Goal: Task Accomplishment & Management: Use online tool/utility

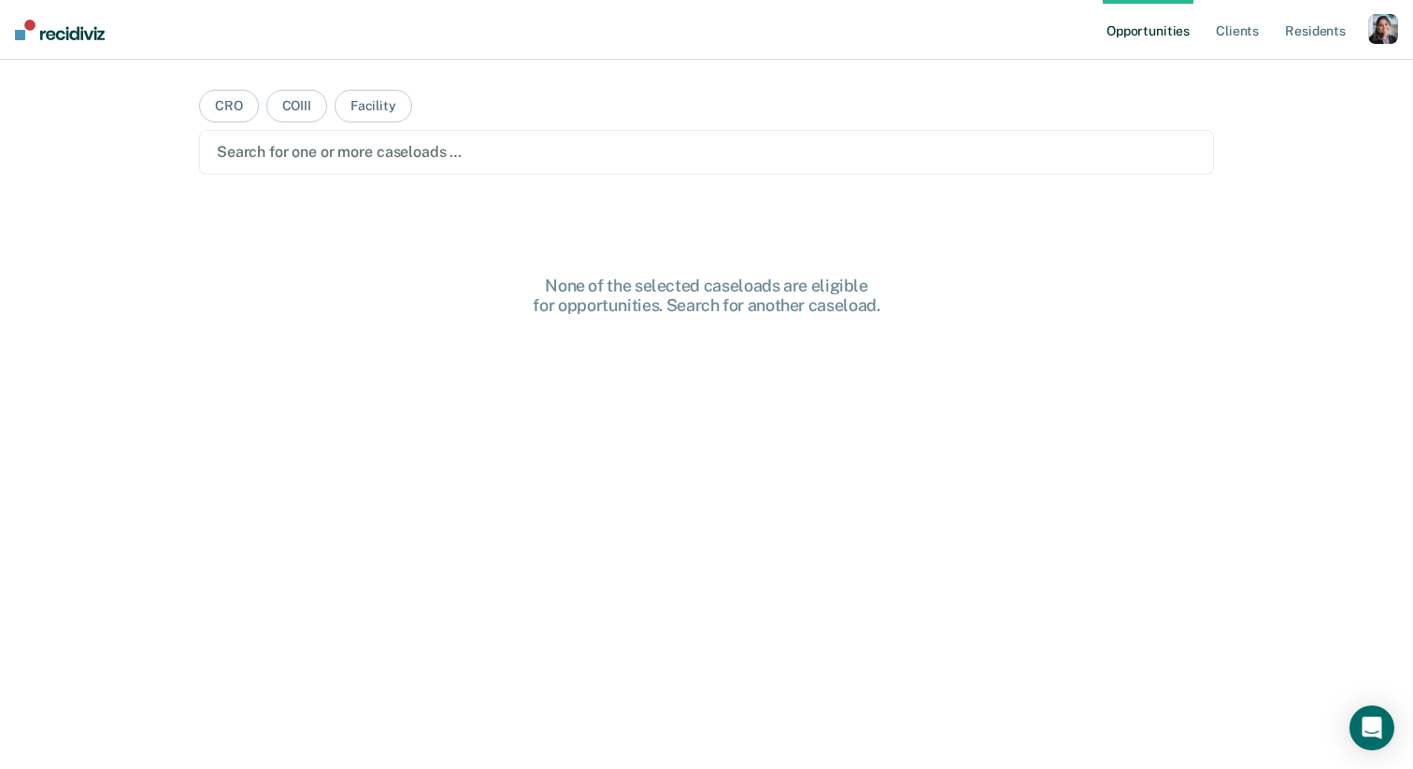
click at [1370, 29] on div "button" at bounding box center [1383, 29] width 30 height 30
click at [1222, 79] on div "Profile How it works Log Out" at bounding box center [1308, 99] width 180 height 92
click at [1248, 79] on link "Profile" at bounding box center [1308, 76] width 150 height 16
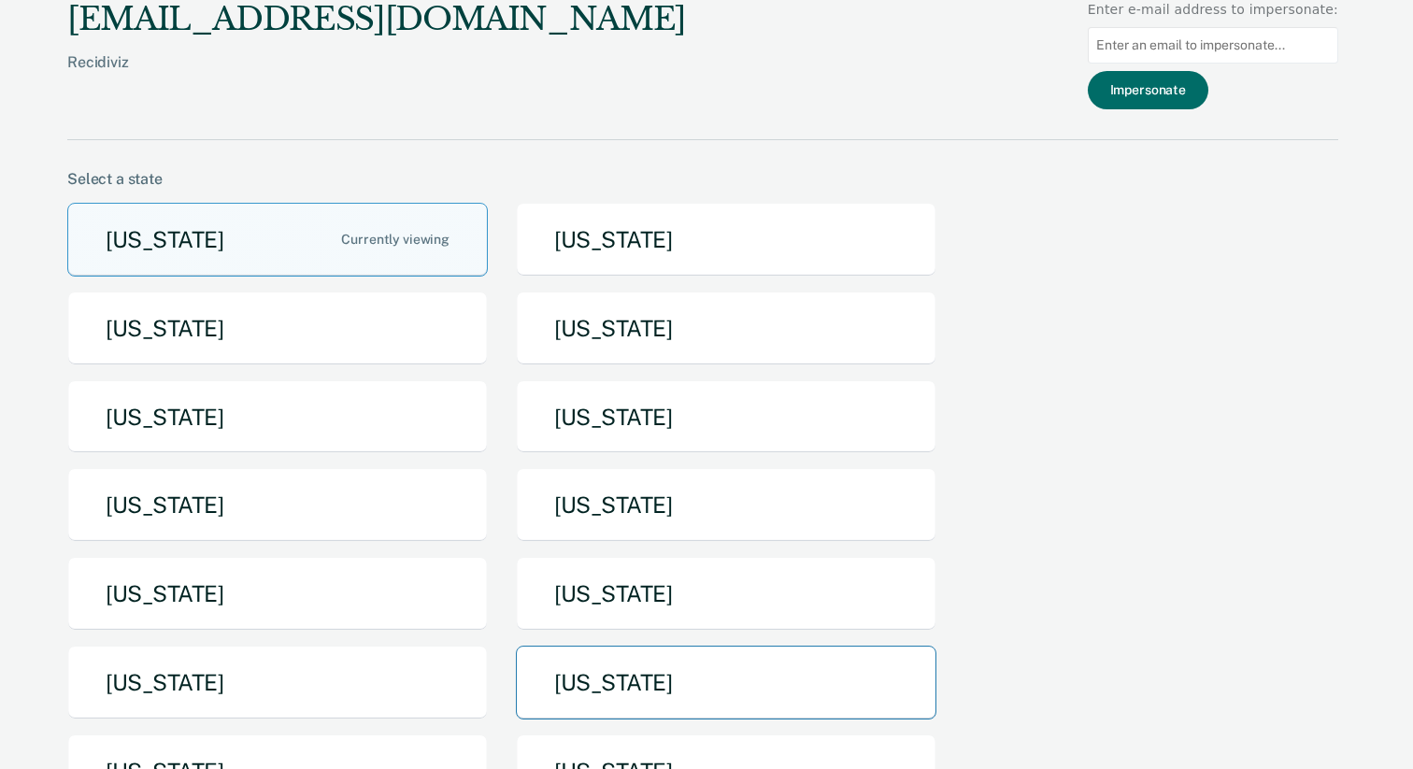
click at [774, 678] on button "[US_STATE]" at bounding box center [726, 683] width 421 height 74
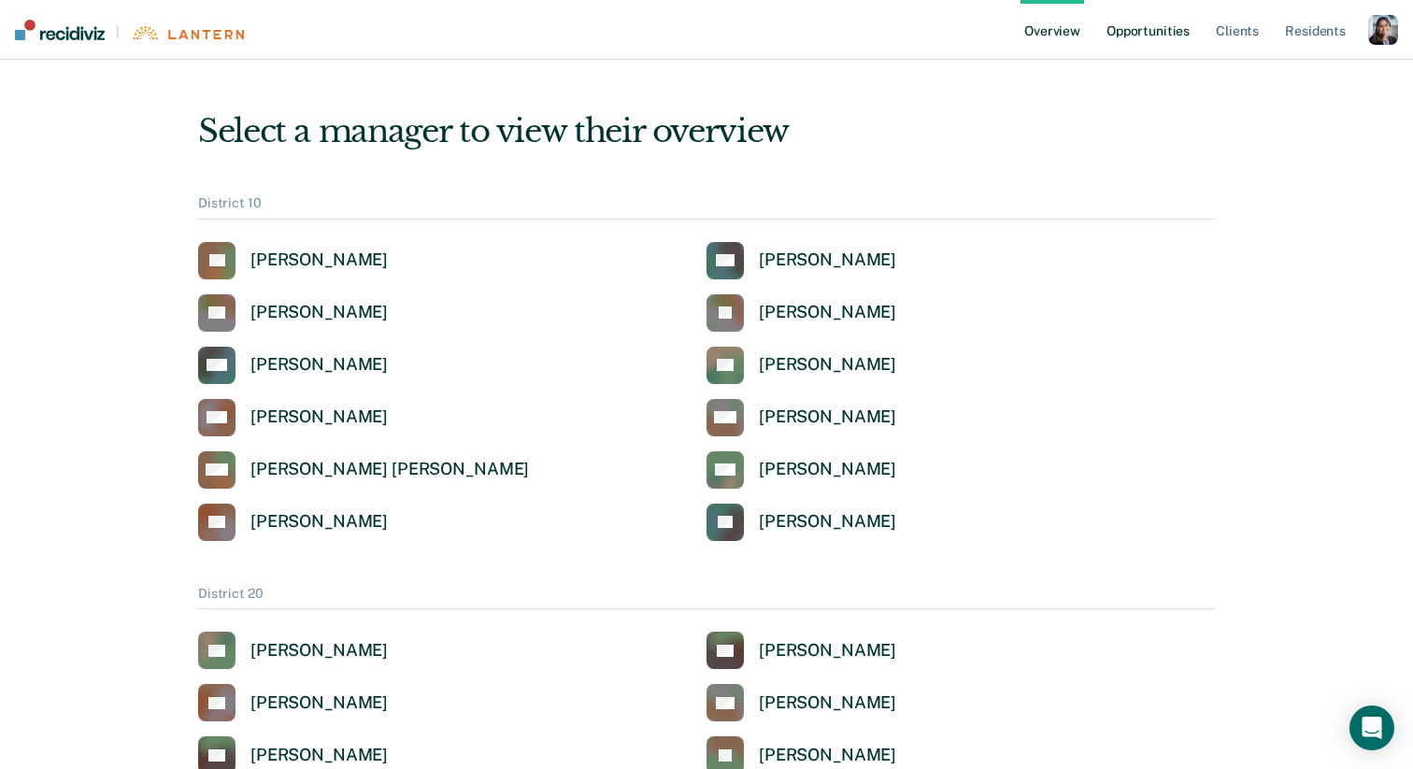
click at [1136, 40] on link "Opportunities" at bounding box center [1148, 30] width 91 height 60
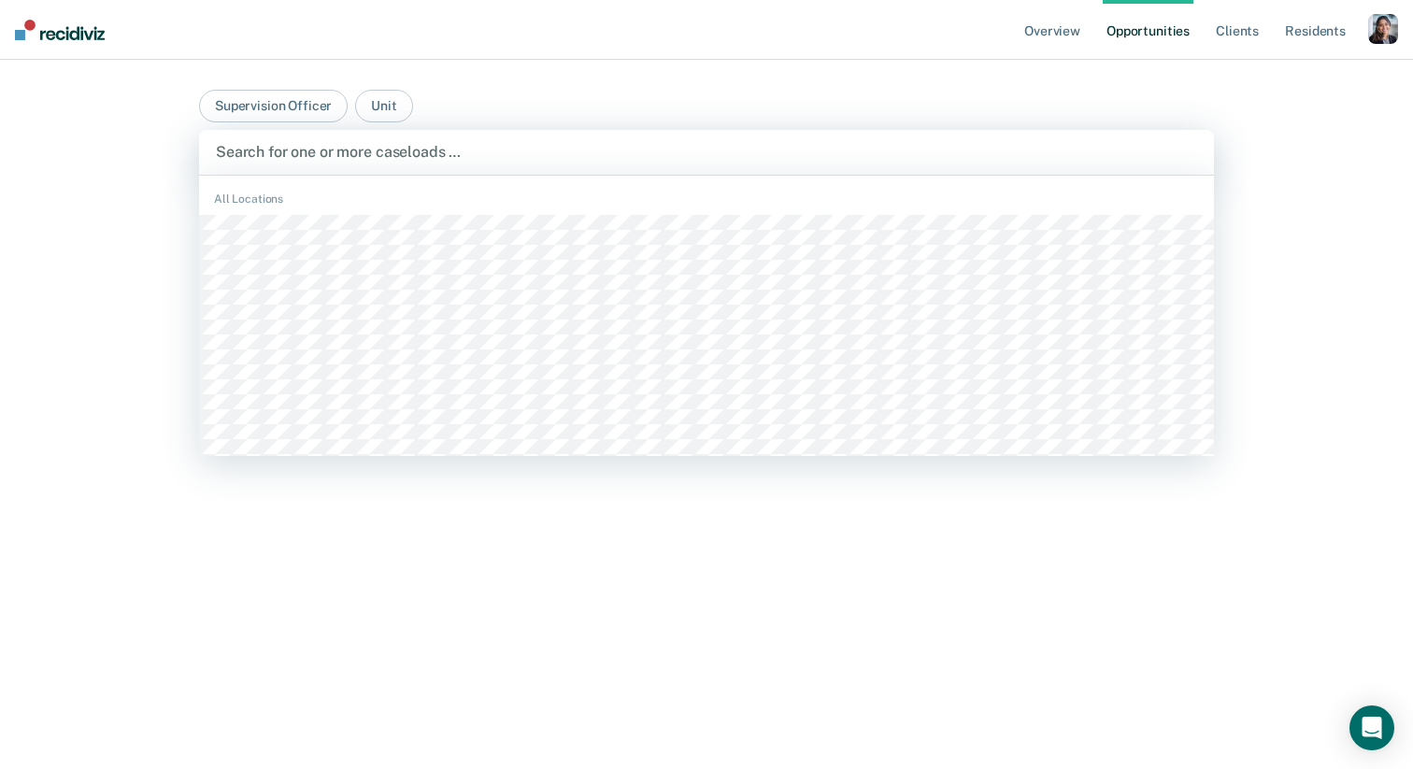
click at [624, 137] on div "Search for one or more caseloads …" at bounding box center [706, 152] width 1015 height 45
click at [249, 95] on button "Supervision Officer" at bounding box center [273, 106] width 149 height 33
click at [350, 150] on div at bounding box center [706, 151] width 981 height 21
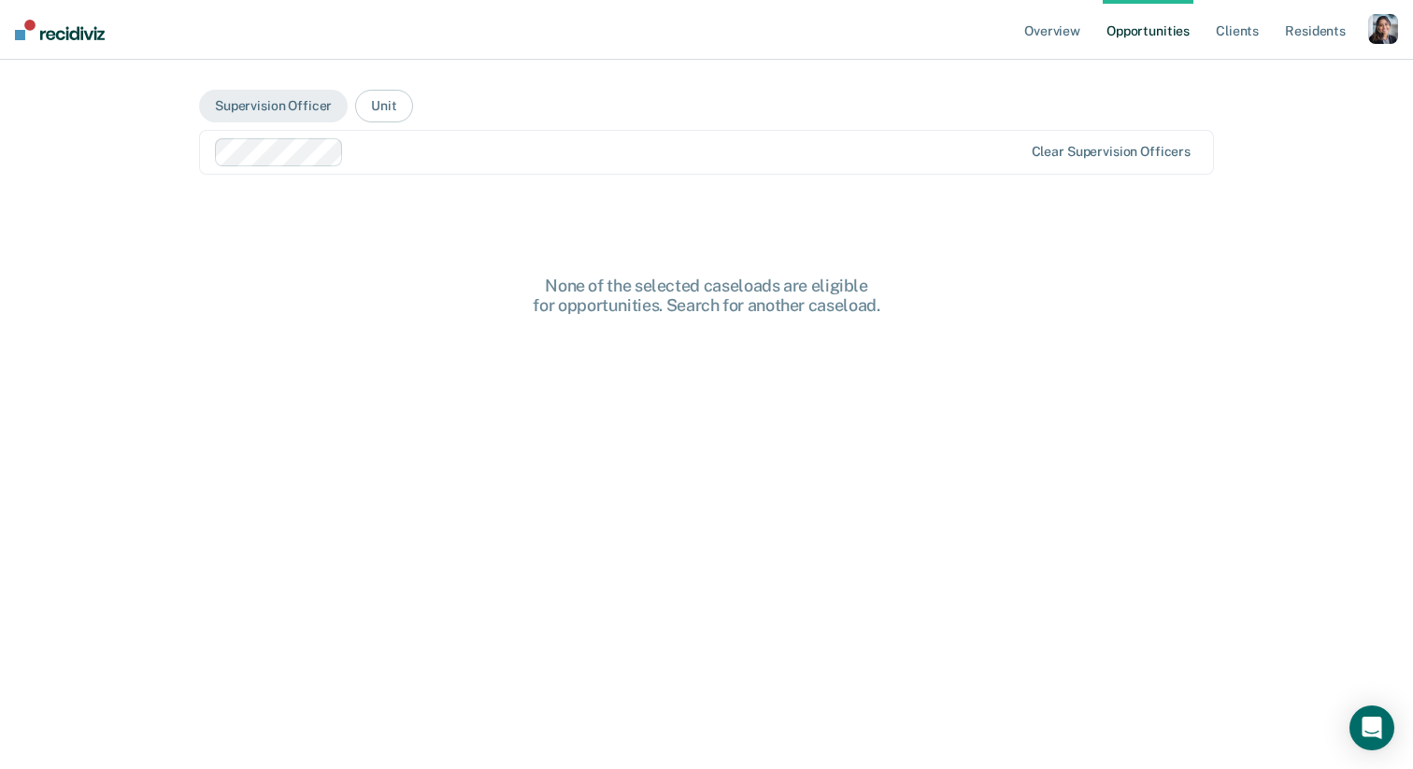
click at [571, 161] on div at bounding box center [686, 151] width 670 height 21
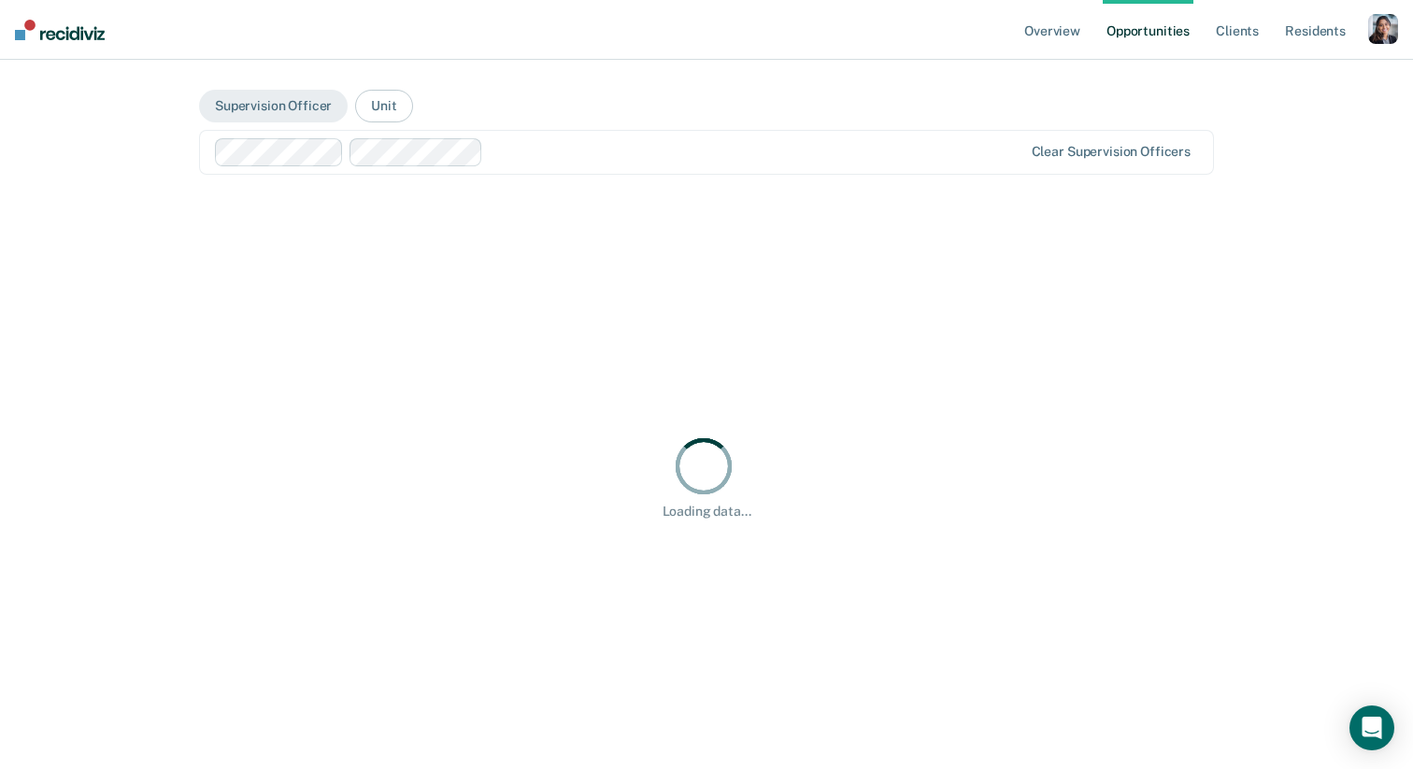
click at [622, 182] on main "Supervision Officer Unit Clear supervision officers Hi, Kirtana. We’ve found so…" at bounding box center [707, 392] width 1060 height 665
click at [628, 152] on div at bounding box center [756, 151] width 531 height 21
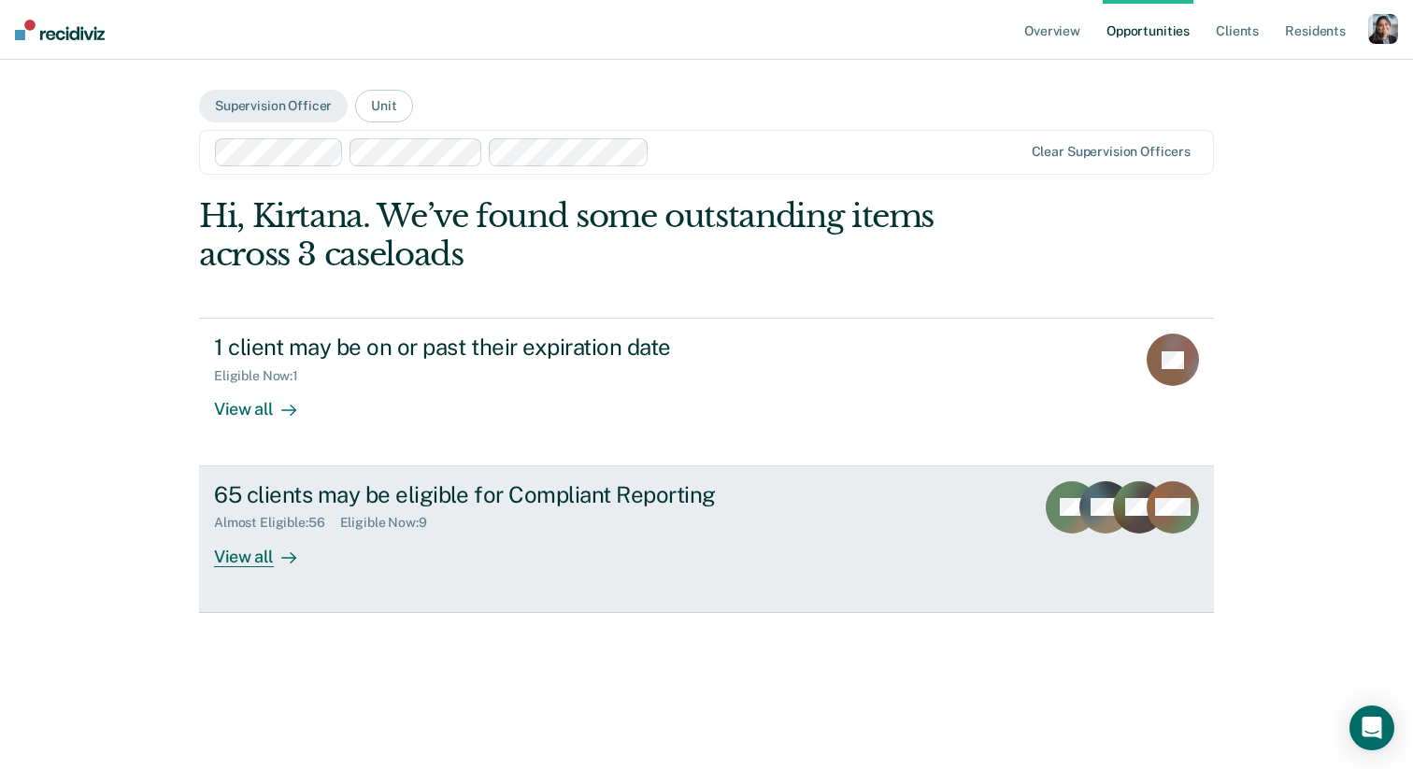
click at [510, 546] on div "65 clients may be eligible for Compliant Reporting Almost Eligible : 56 Eligibl…" at bounding box center [564, 524] width 701 height 86
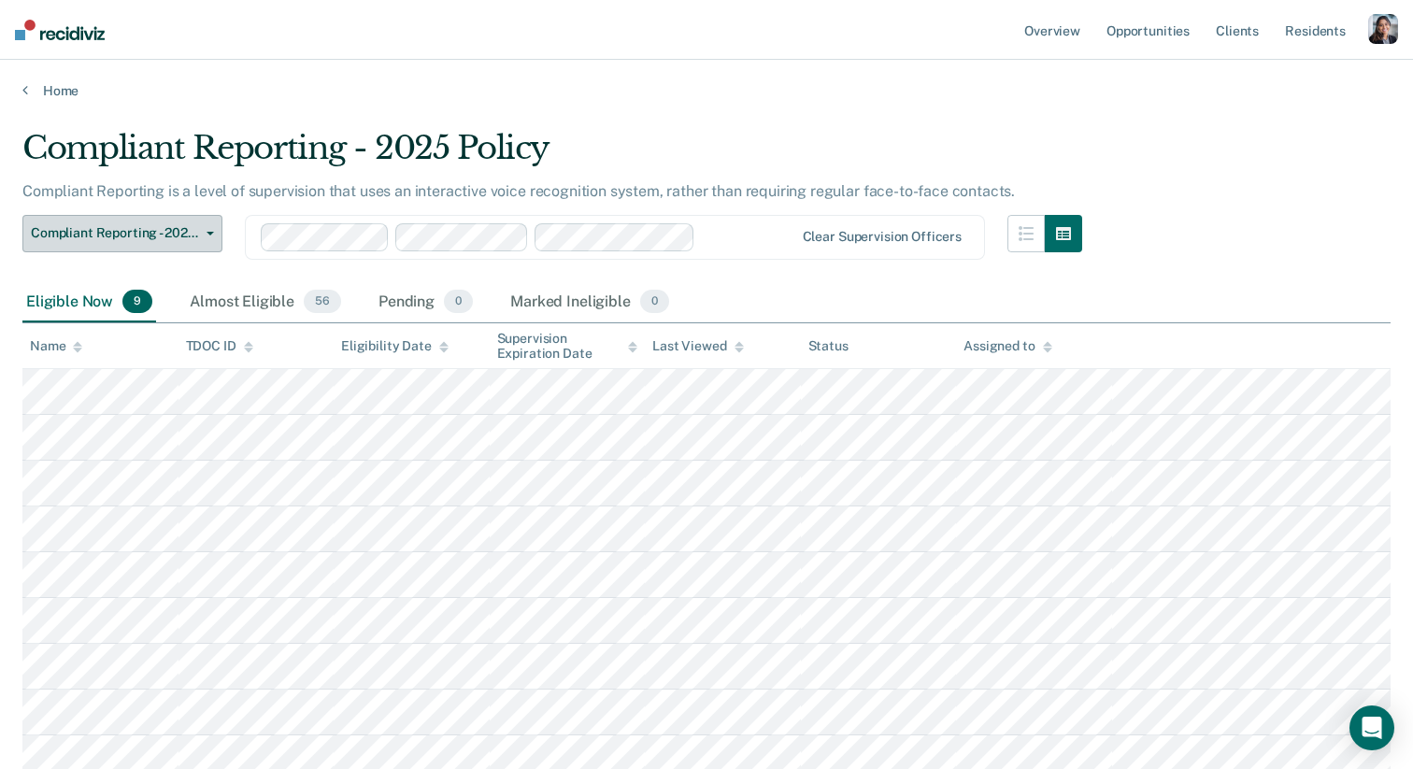
click at [181, 233] on span "Compliant Reporting - 2025 Policy" at bounding box center [115, 233] width 168 height 16
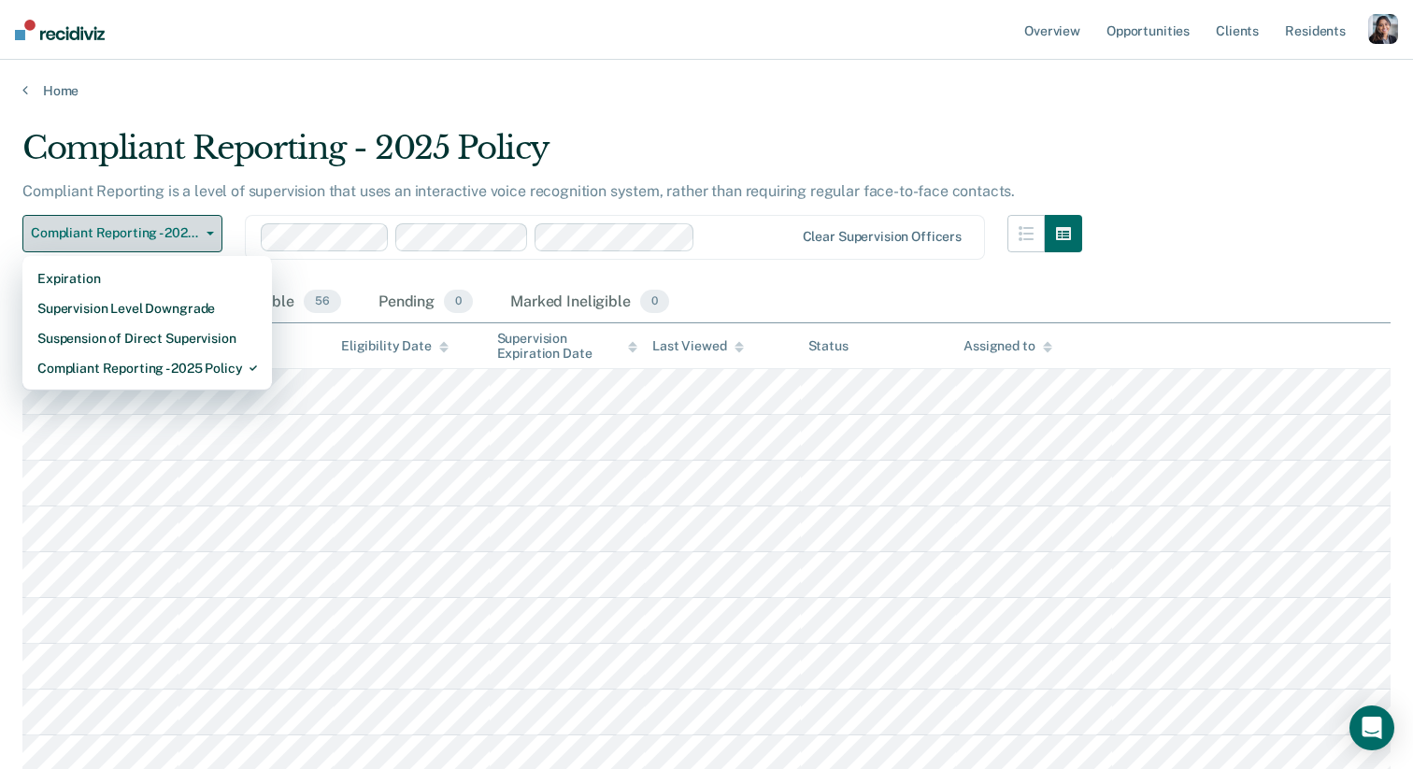
click at [181, 233] on span "Compliant Reporting - 2025 Policy" at bounding box center [115, 233] width 168 height 16
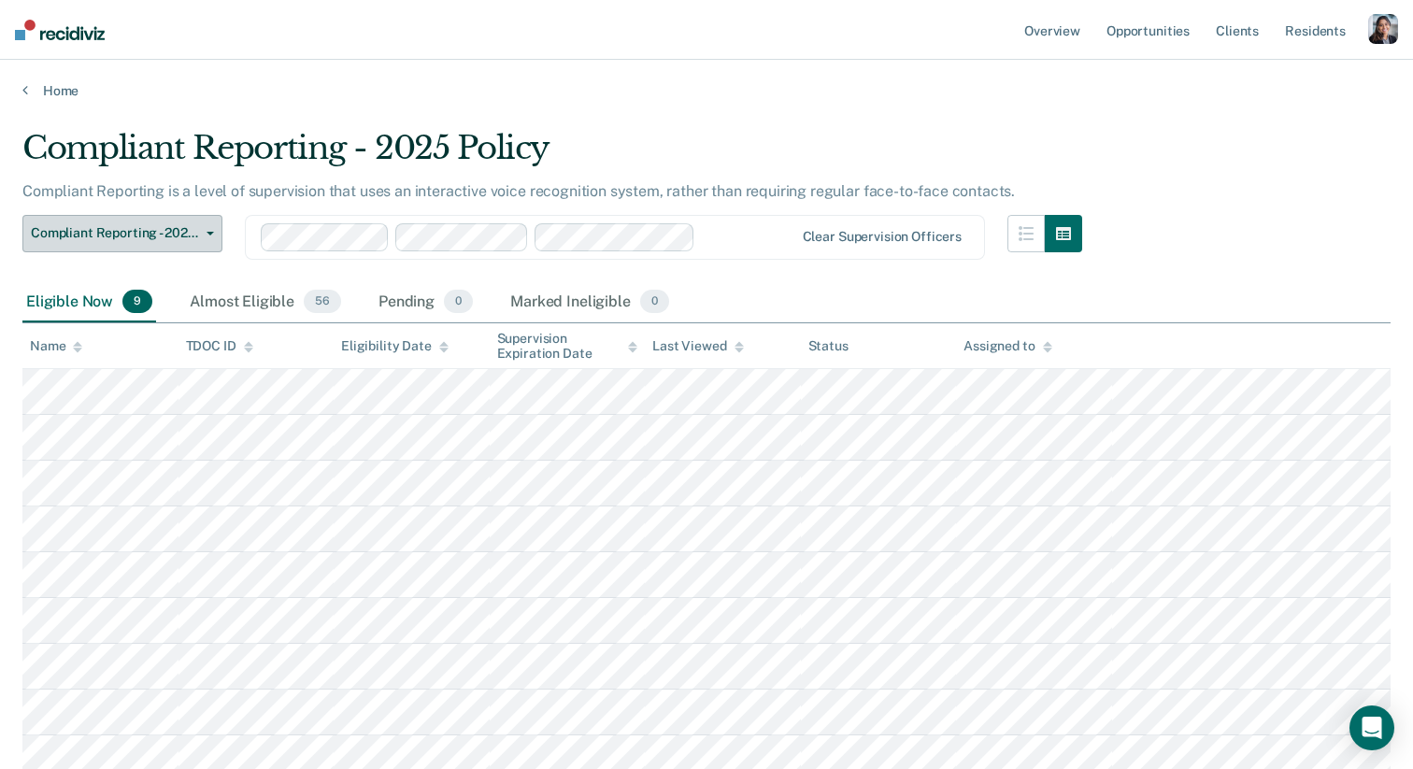
click at [194, 233] on span "Compliant Reporting - 2025 Policy" at bounding box center [115, 233] width 168 height 16
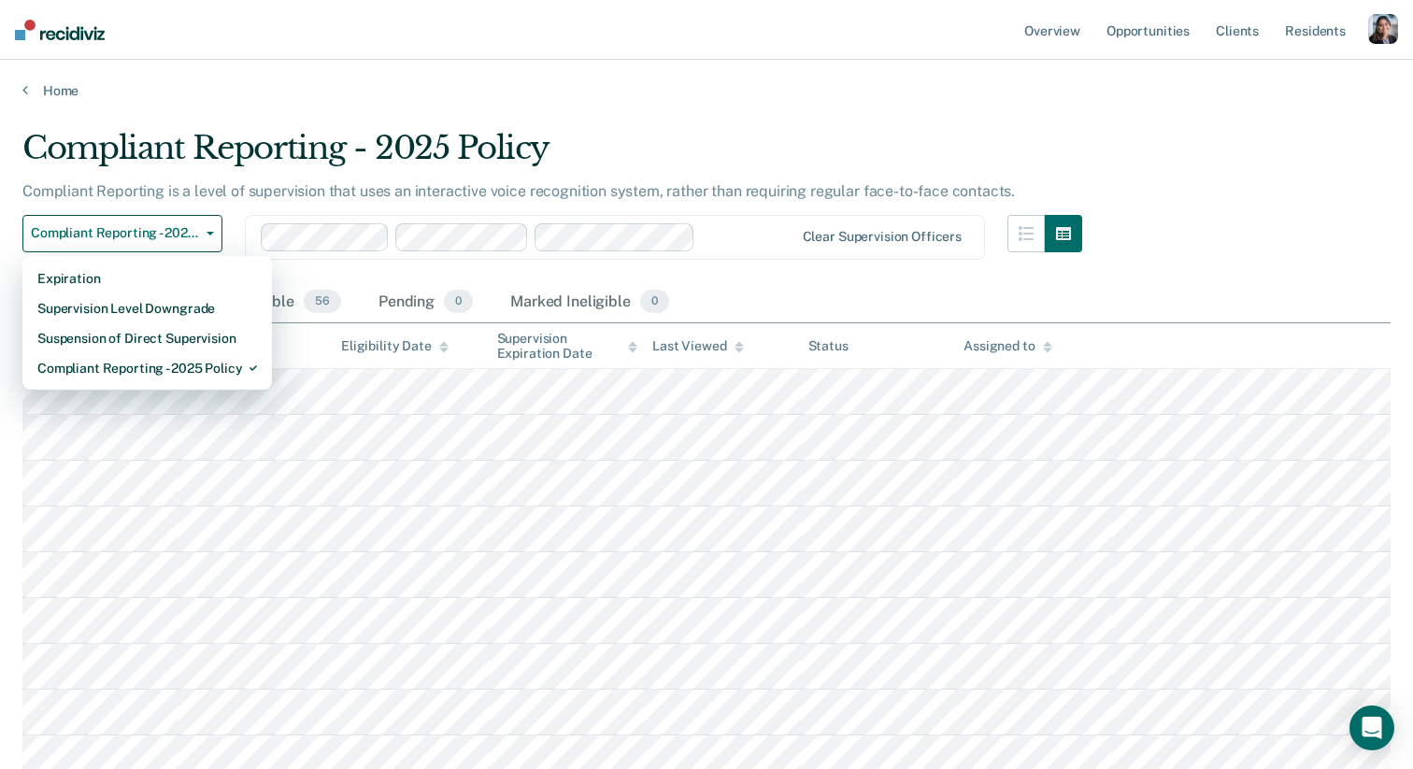
click at [311, 111] on main "Compliant Reporting - 2025 Policy Compliant Reporting is a level of supervision…" at bounding box center [706, 504] width 1413 height 811
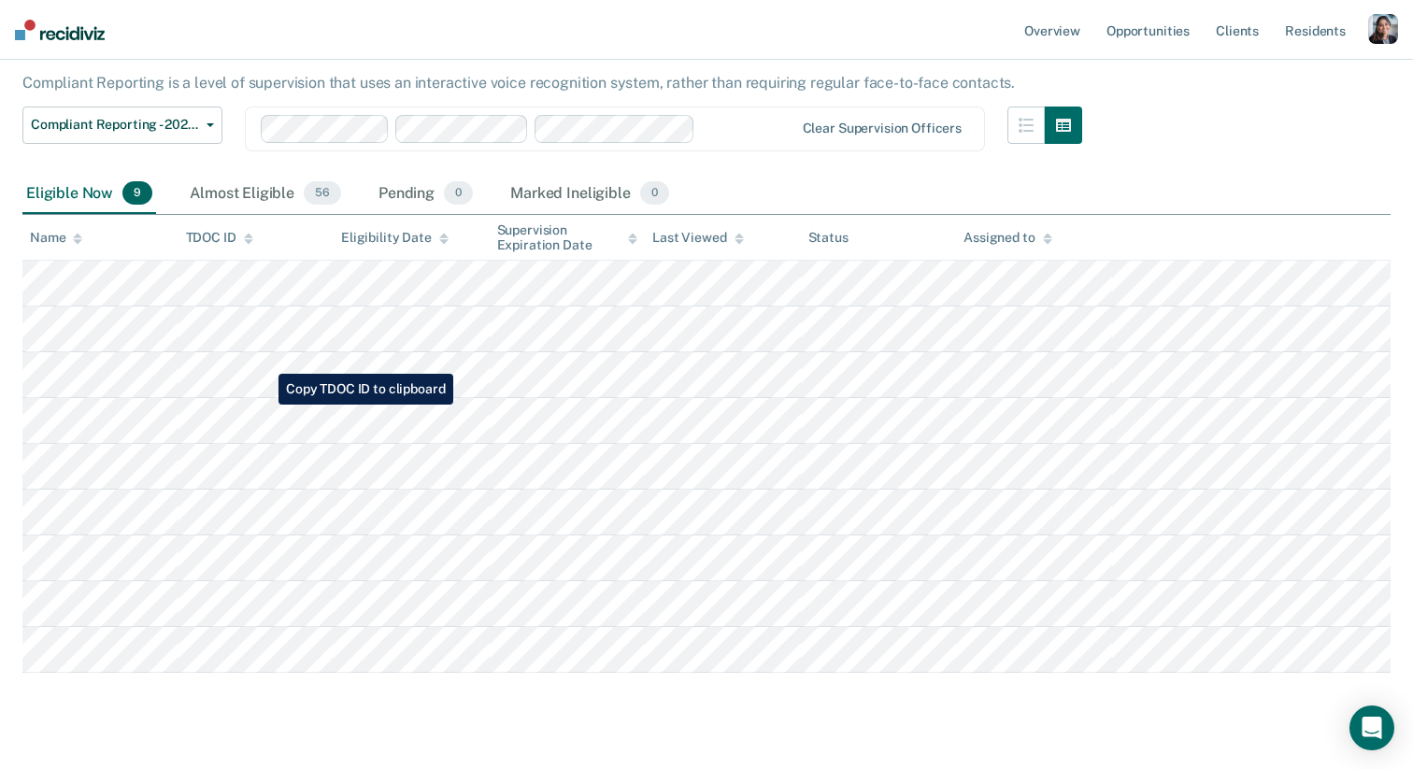
scroll to position [109, 0]
click at [235, 197] on div "Almost Eligible 56" at bounding box center [265, 193] width 159 height 41
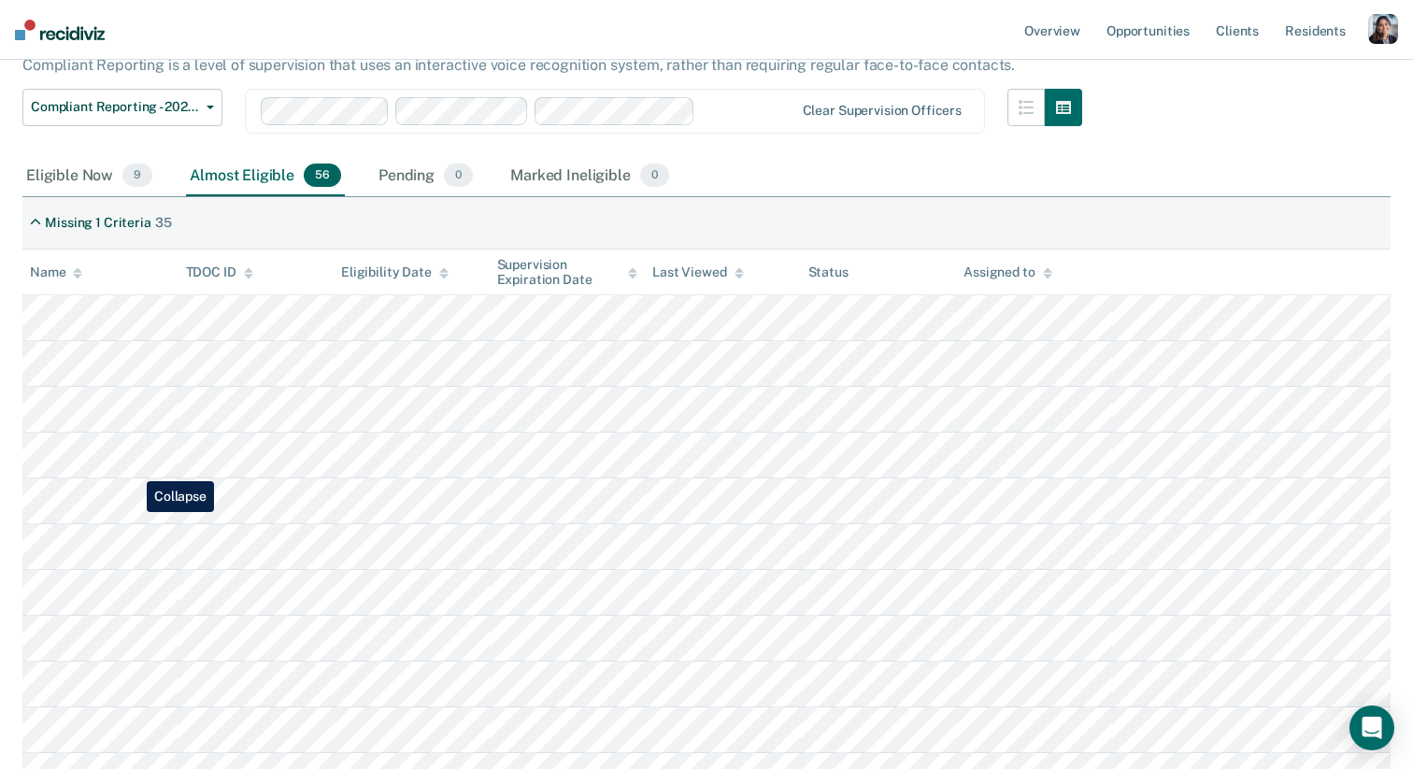
scroll to position [0, 0]
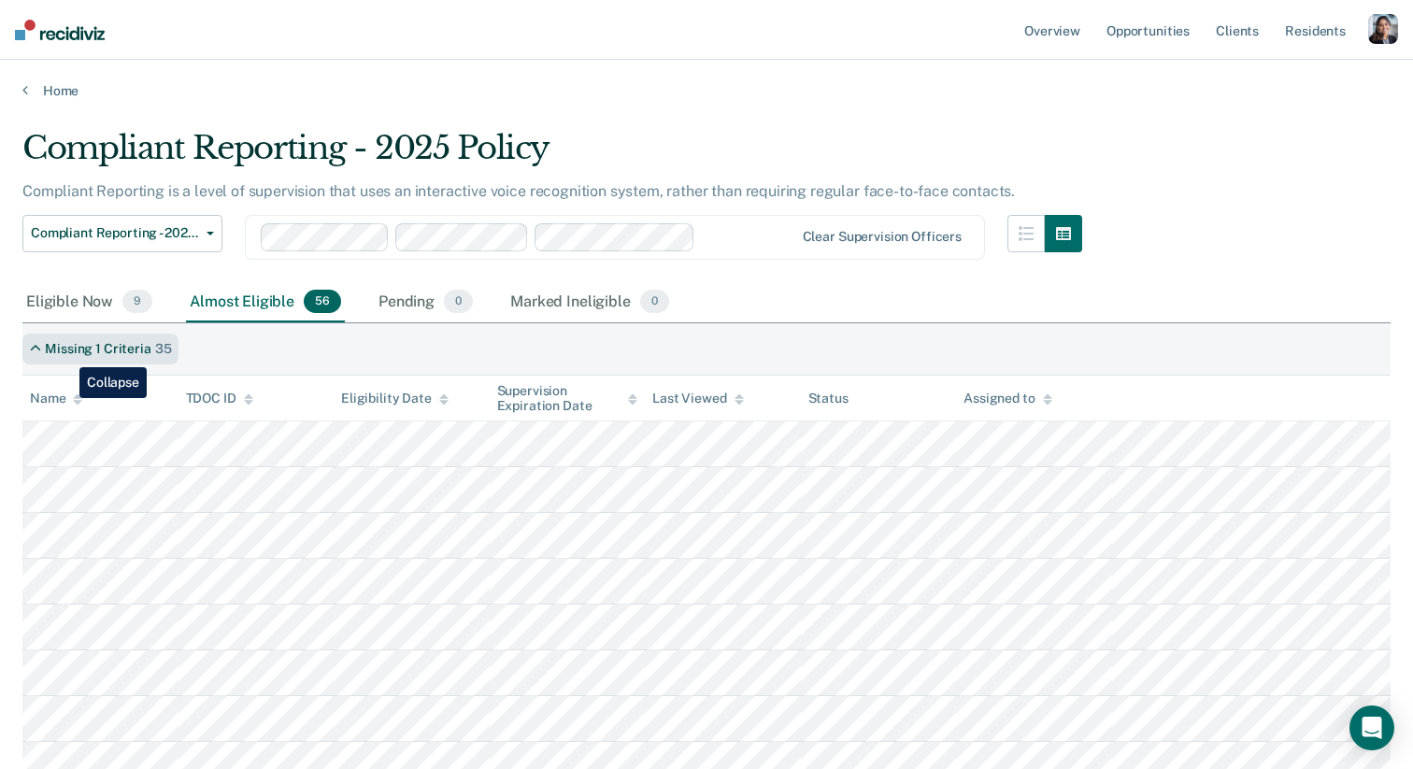
click at [61, 352] on div "Missing 1 Criteria" at bounding box center [98, 349] width 106 height 16
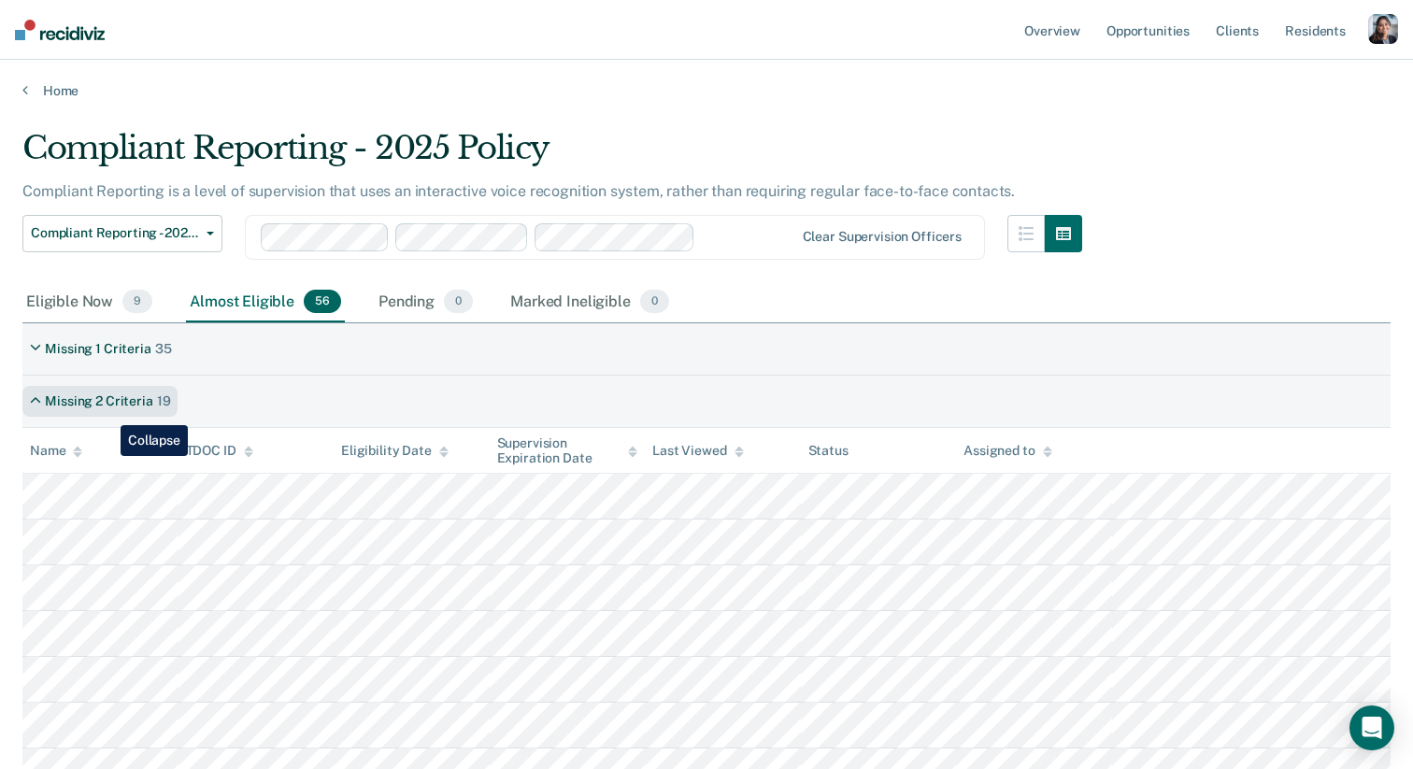
click at [107, 411] on div "Missing 2 Criteria 19" at bounding box center [99, 401] width 155 height 31
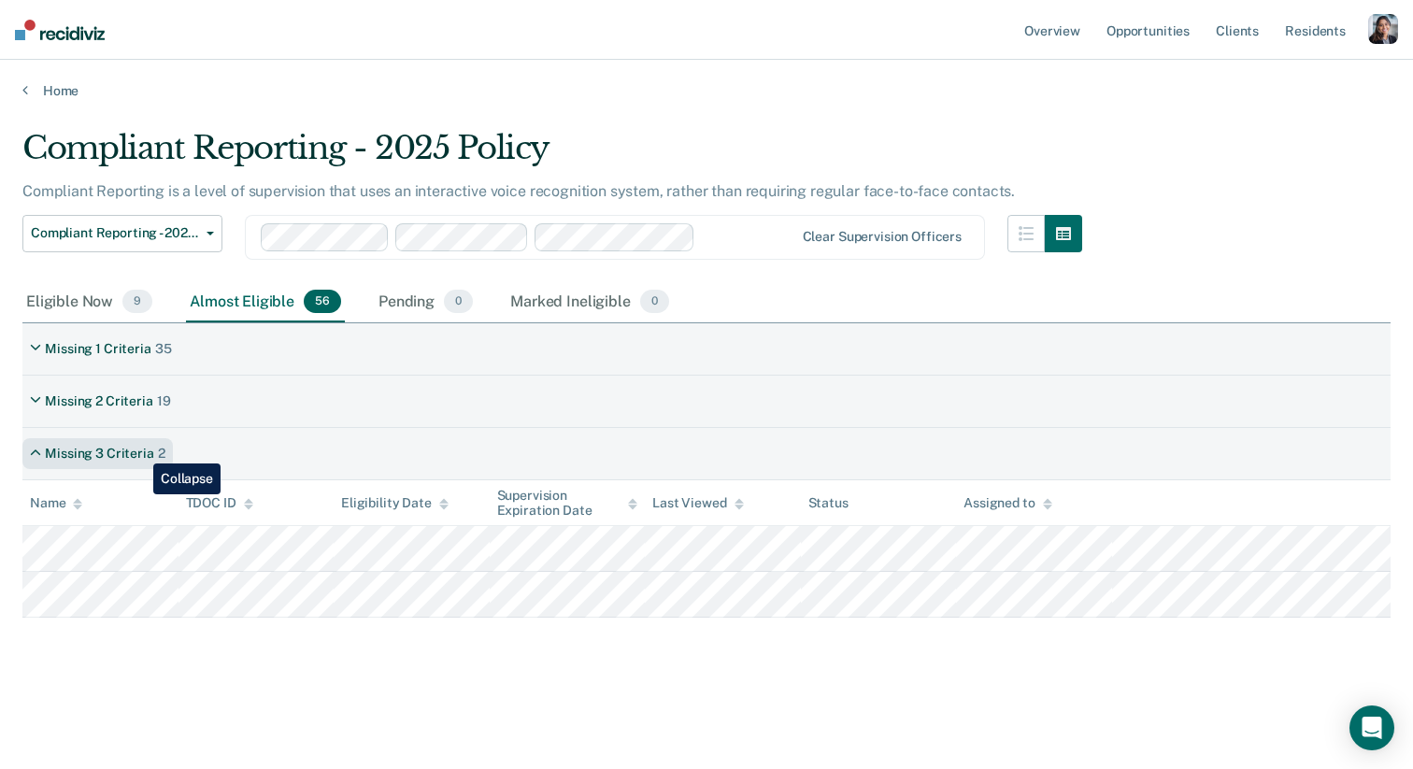
click at [139, 450] on div "Missing 3 Criteria" at bounding box center [99, 454] width 108 height 16
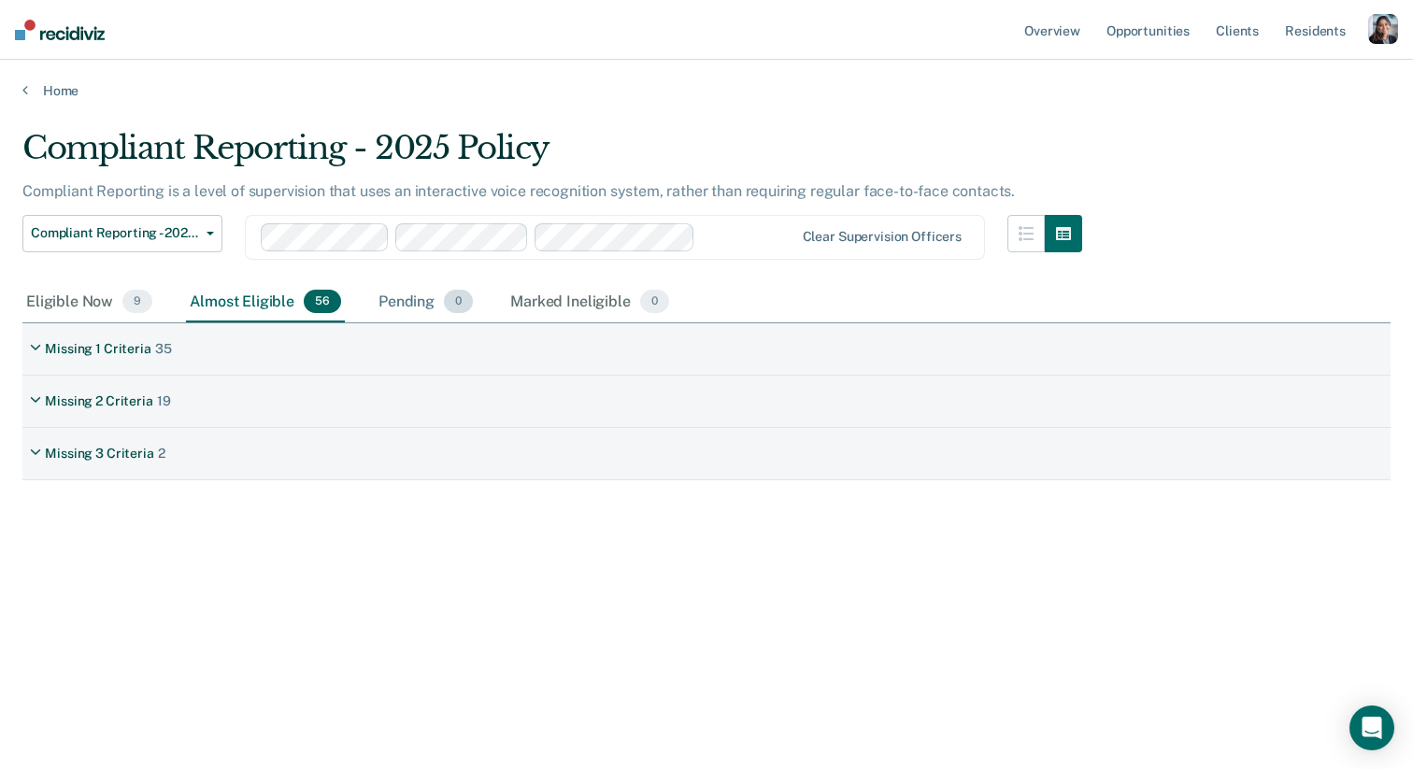
click at [416, 305] on div "Pending 0" at bounding box center [426, 302] width 102 height 41
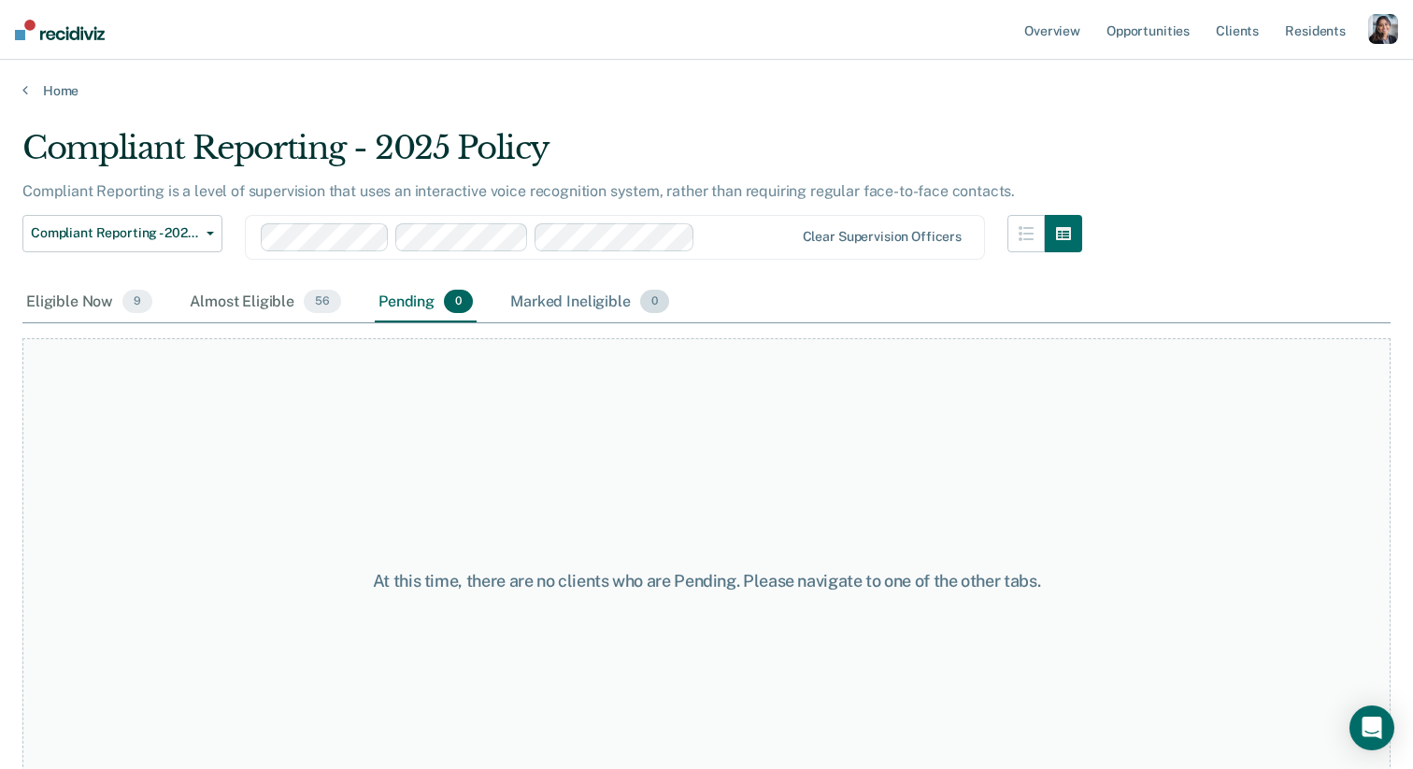
click at [596, 291] on div "Marked Ineligible 0" at bounding box center [590, 302] width 166 height 41
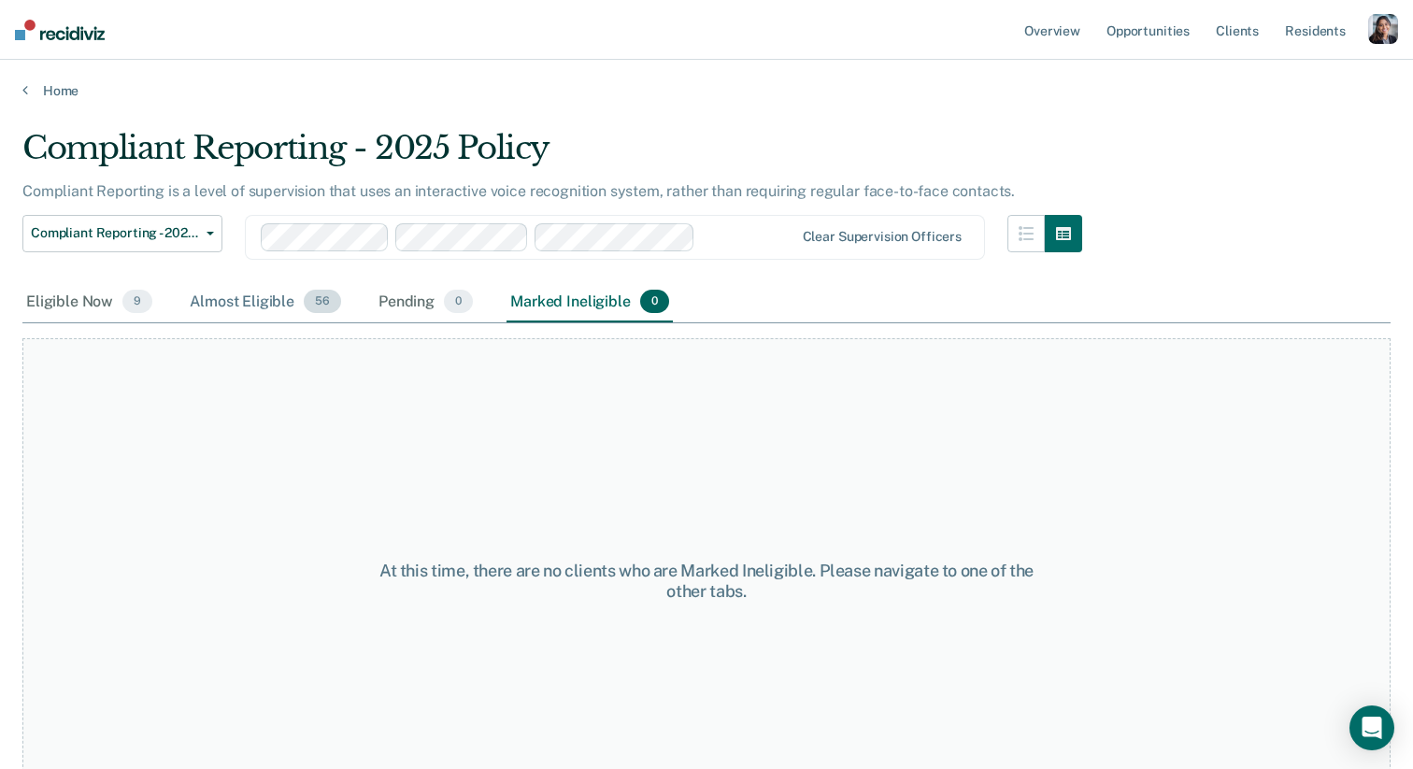
click at [241, 308] on div "Almost Eligible 56" at bounding box center [265, 302] width 159 height 41
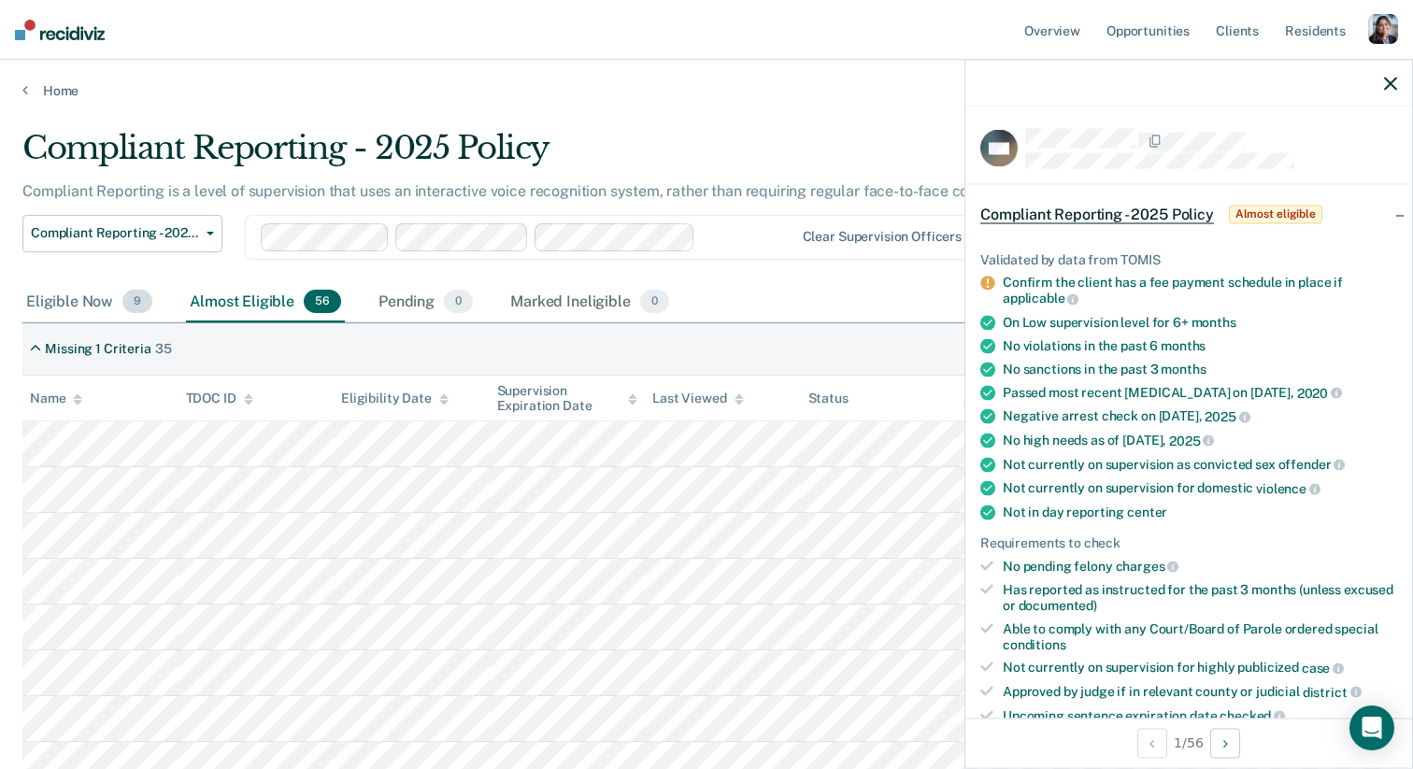
click at [93, 306] on div "Eligible Now 9" at bounding box center [89, 302] width 134 height 41
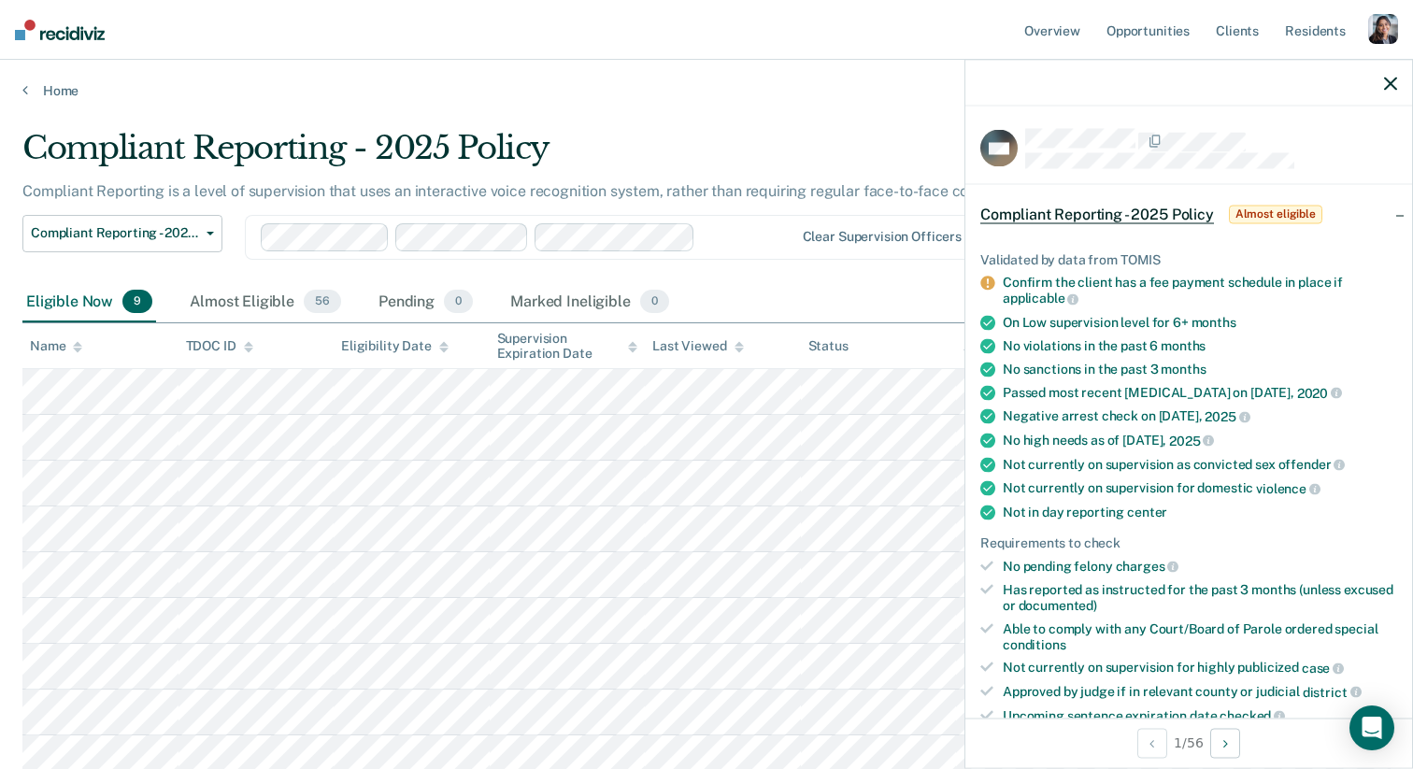
scroll to position [146, 0]
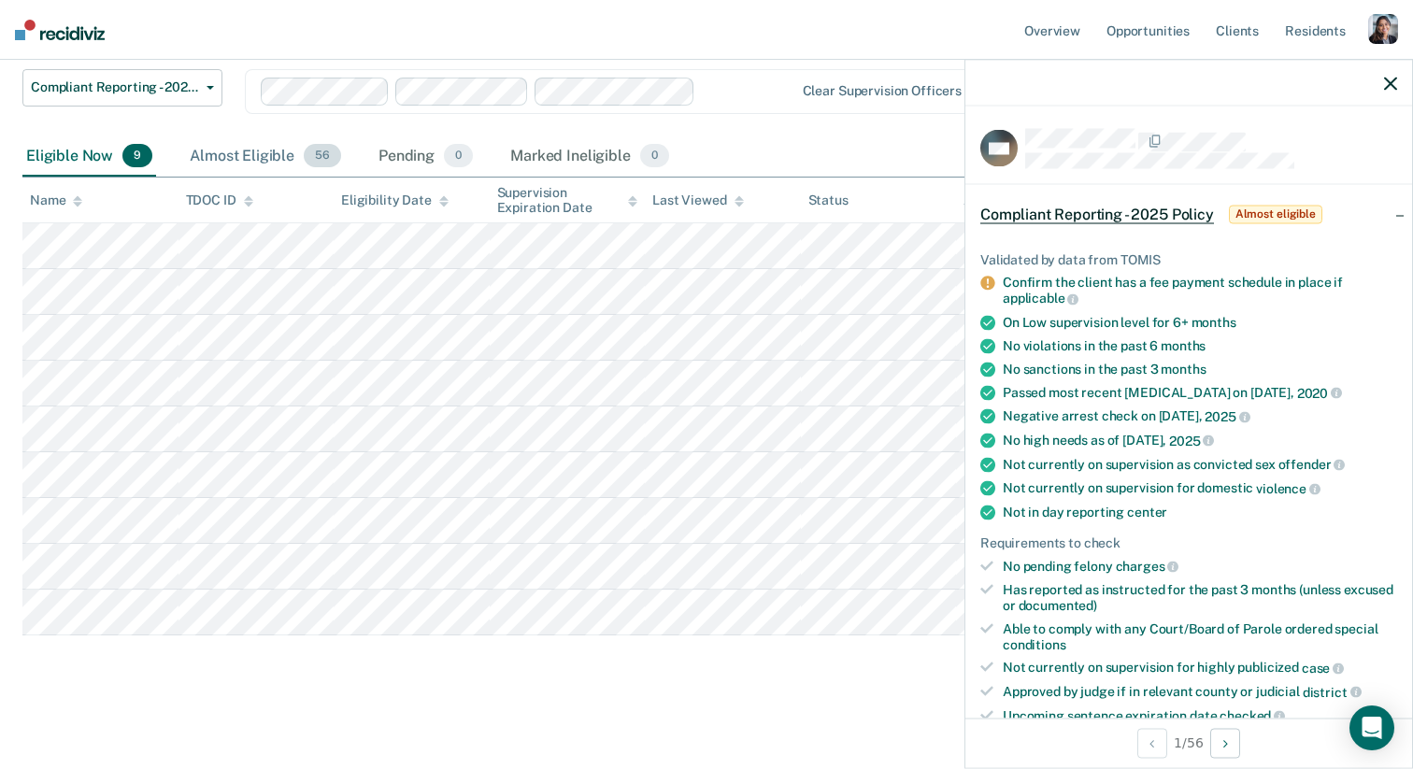
click at [267, 168] on div "Almost Eligible 56" at bounding box center [265, 156] width 159 height 41
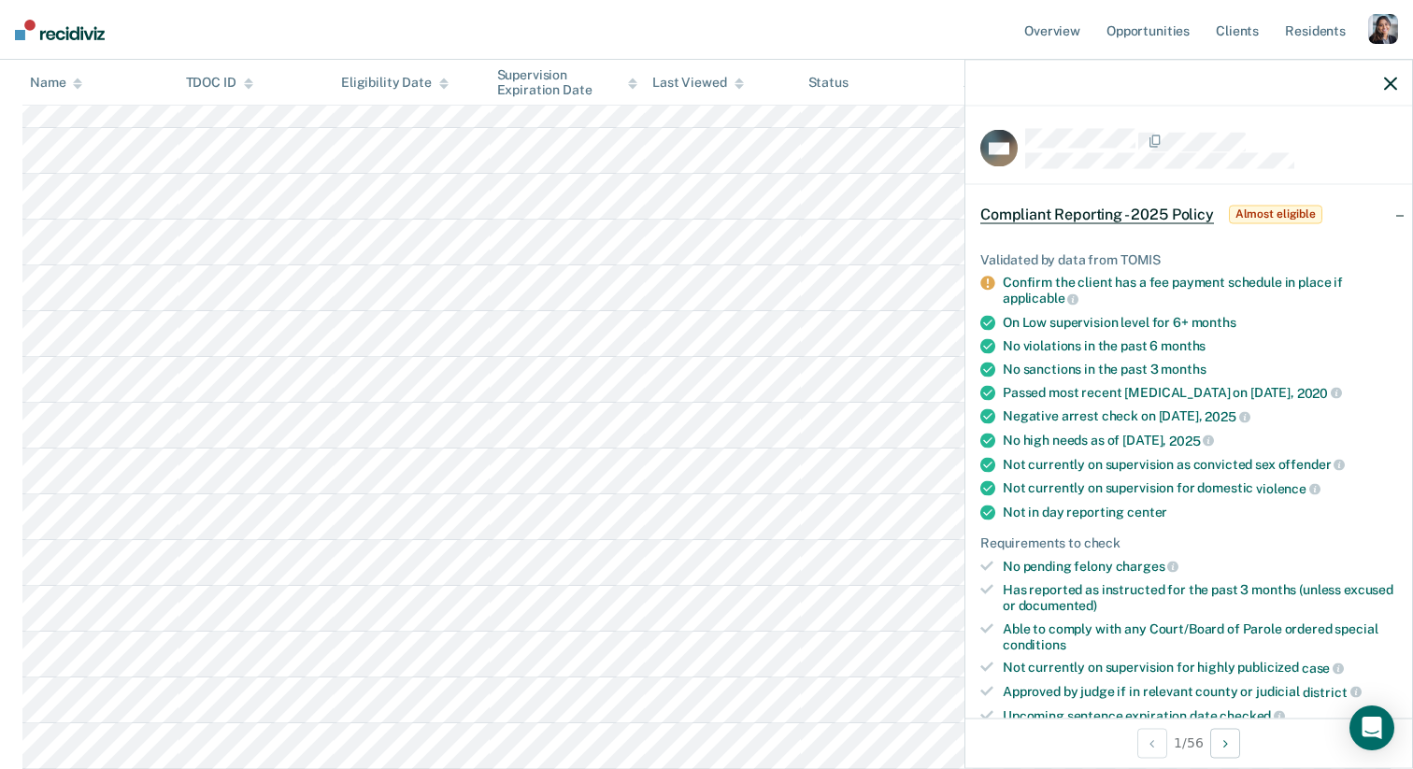
scroll to position [0, 0]
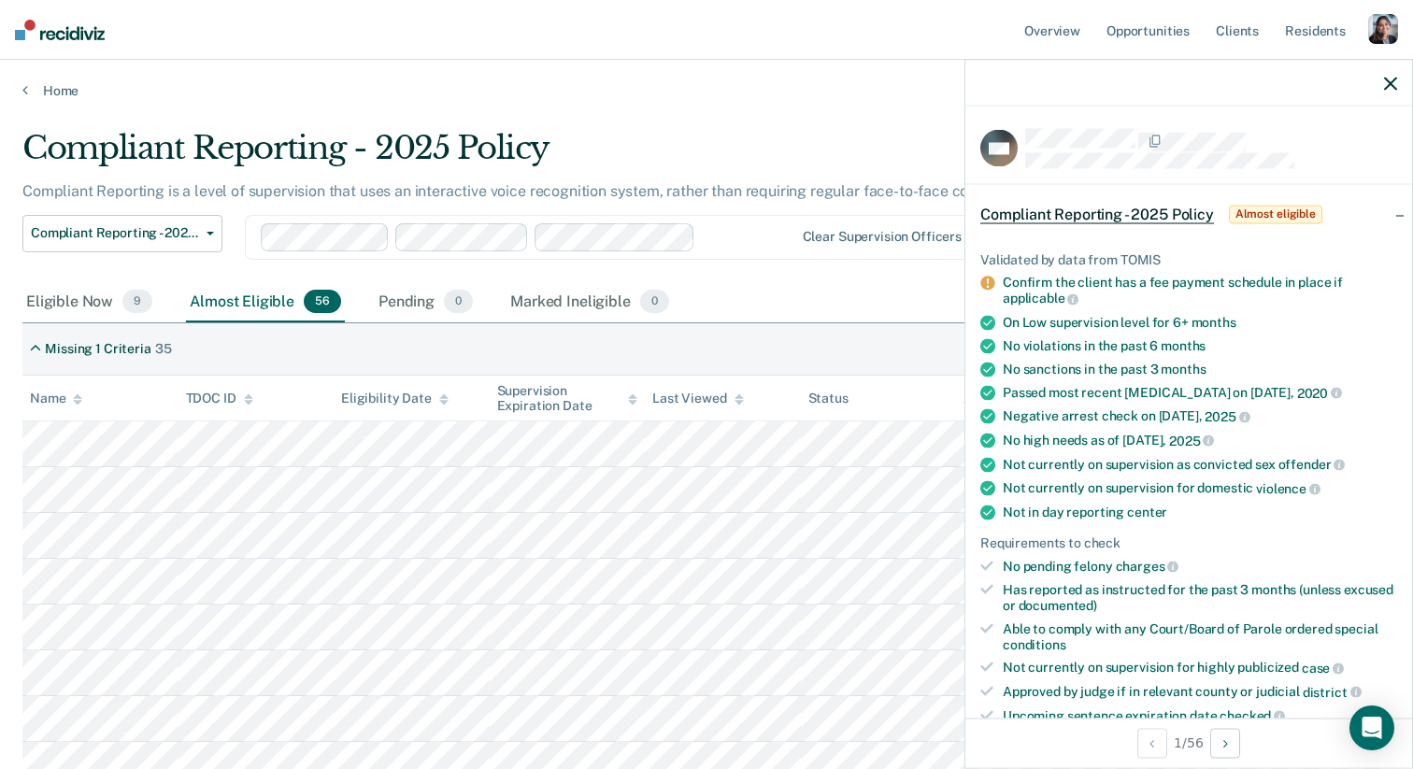
click at [299, 350] on div "Missing 1 Criteria 35" at bounding box center [706, 349] width 1368 height 52
click at [125, 314] on div "Eligible Now 9" at bounding box center [89, 302] width 134 height 41
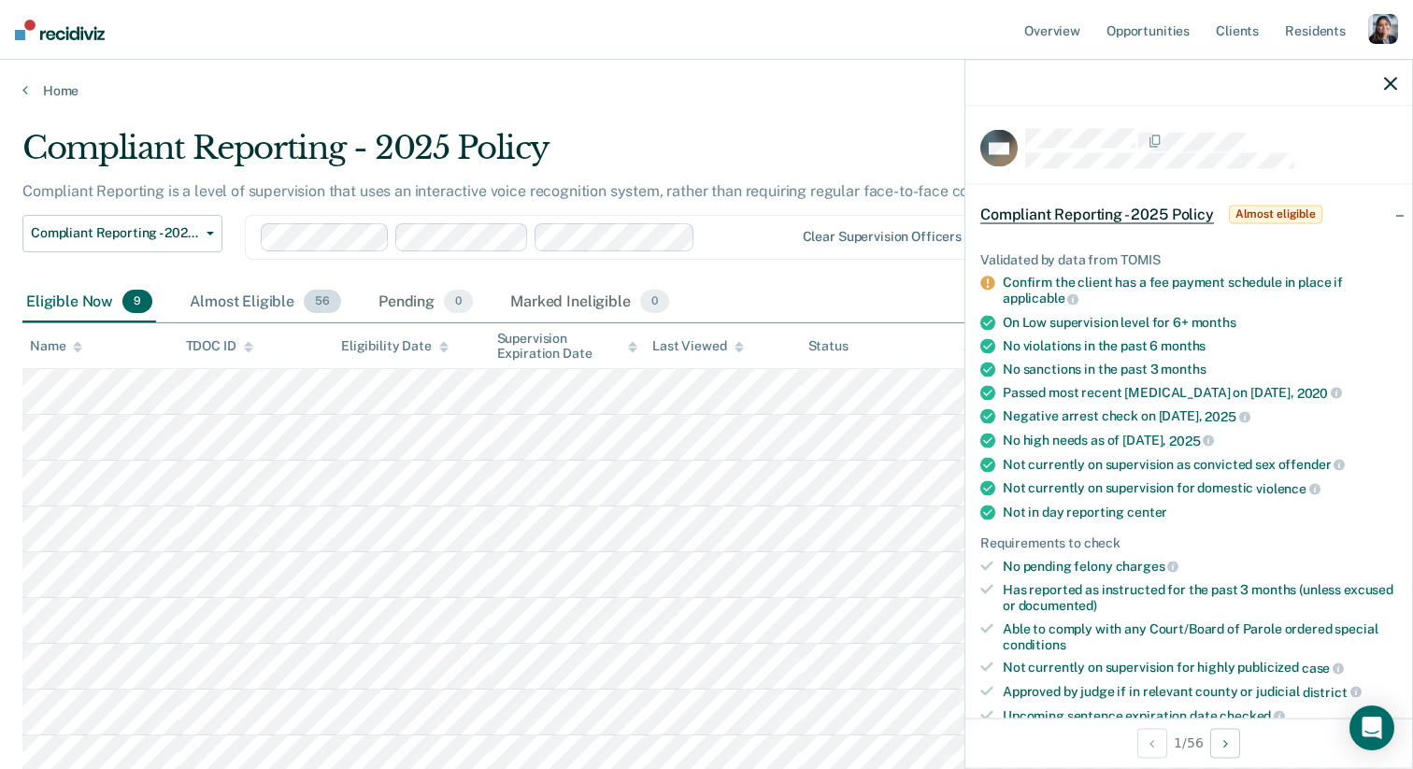
click at [251, 313] on div "Almost Eligible 56" at bounding box center [265, 302] width 159 height 41
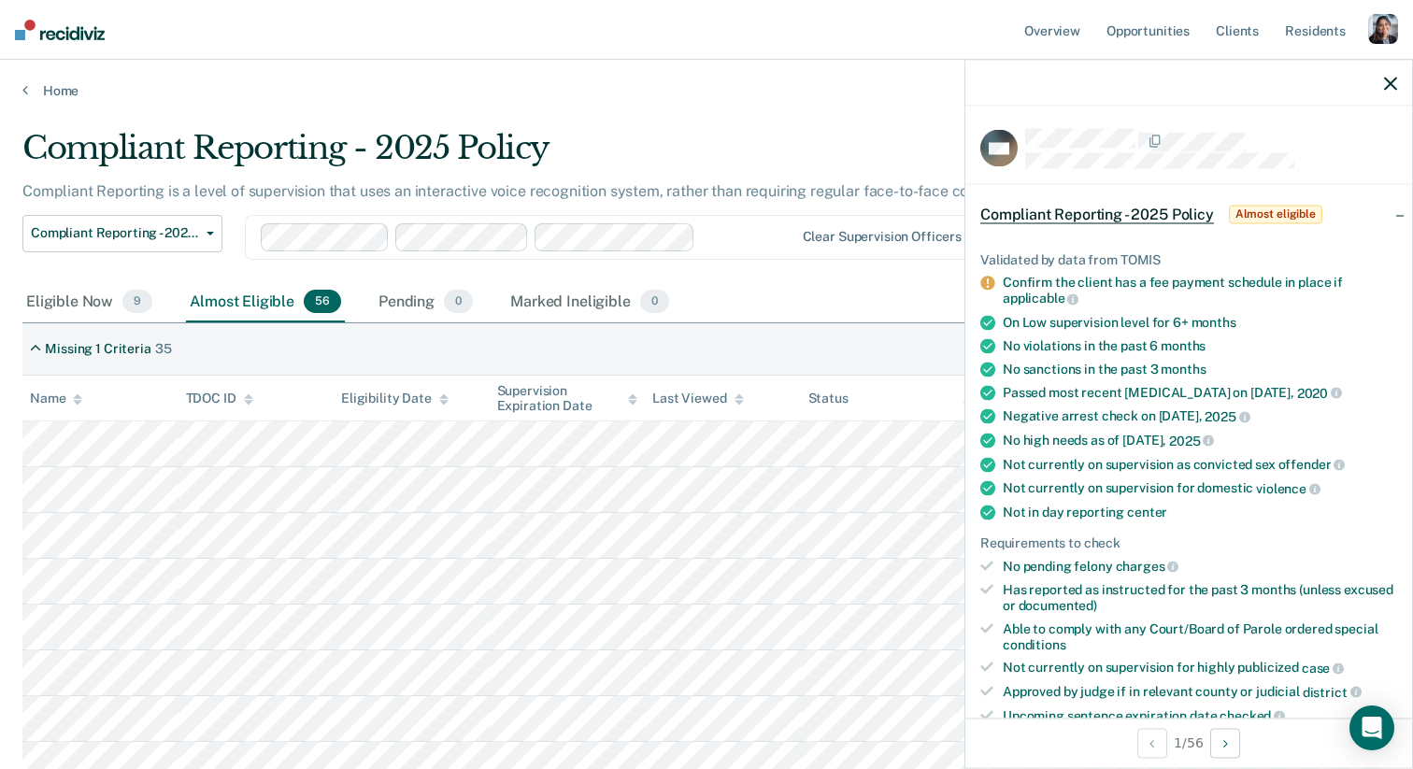
click at [236, 362] on div "Missing 1 Criteria 35" at bounding box center [706, 349] width 1368 height 52
click at [112, 306] on div "Eligible Now 9" at bounding box center [89, 302] width 134 height 41
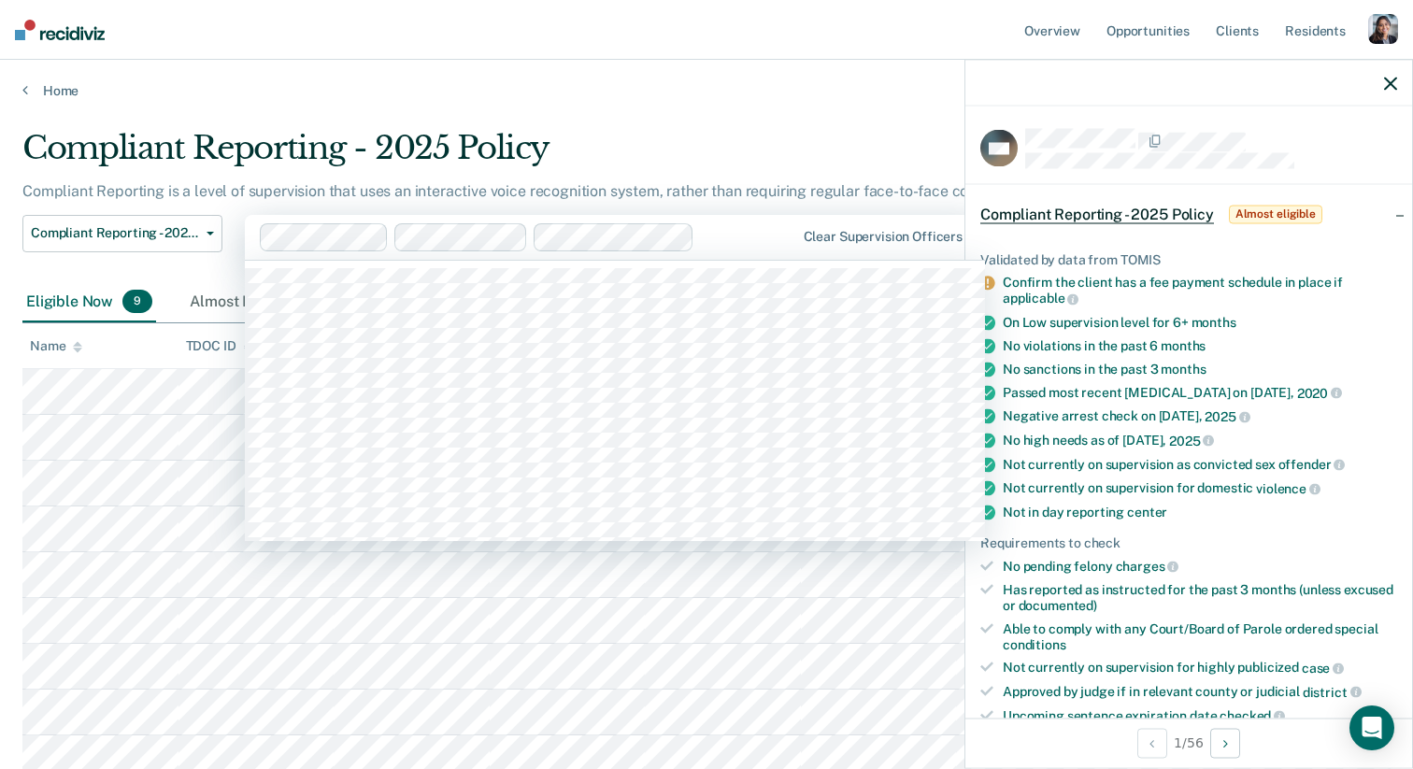
click at [706, 243] on div at bounding box center [748, 236] width 93 height 21
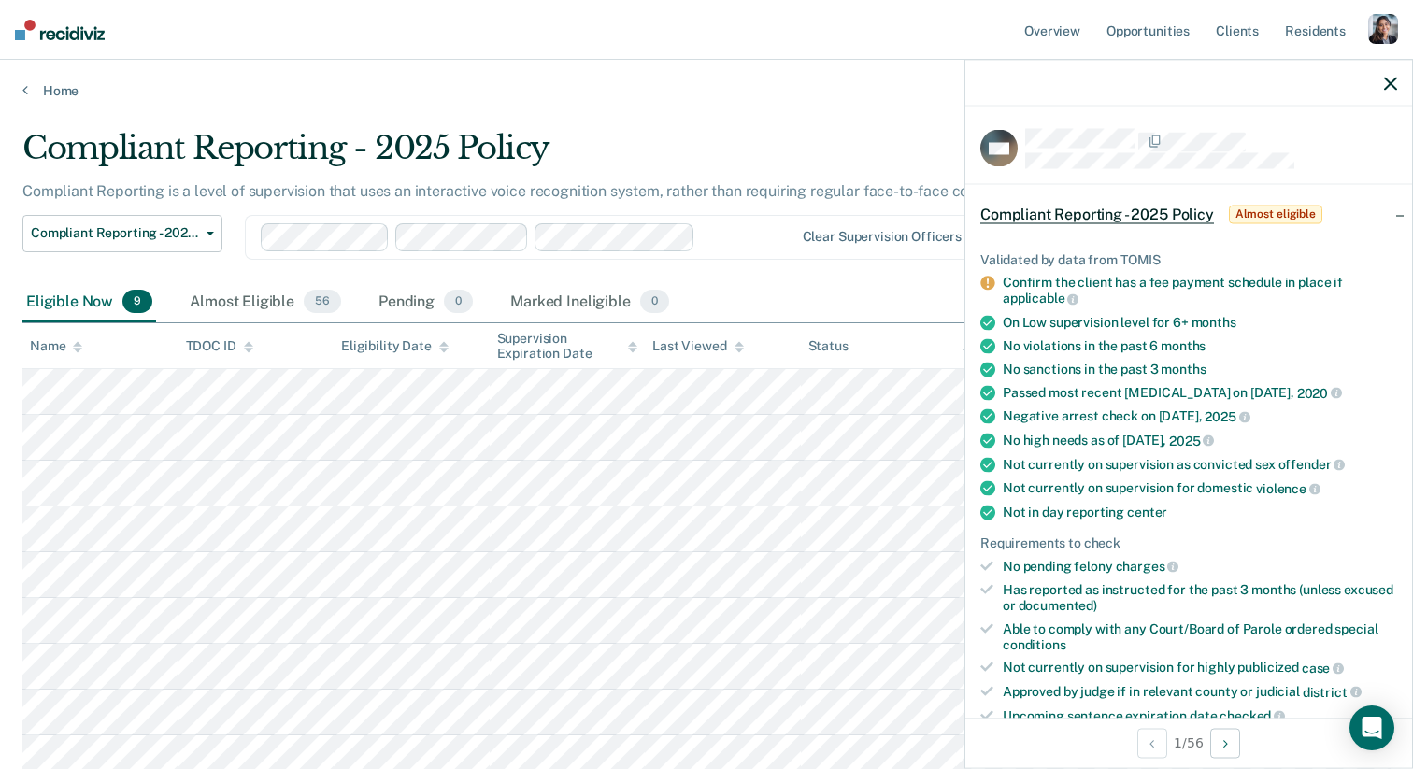
click at [1389, 78] on icon "button" at bounding box center [1390, 83] width 13 height 13
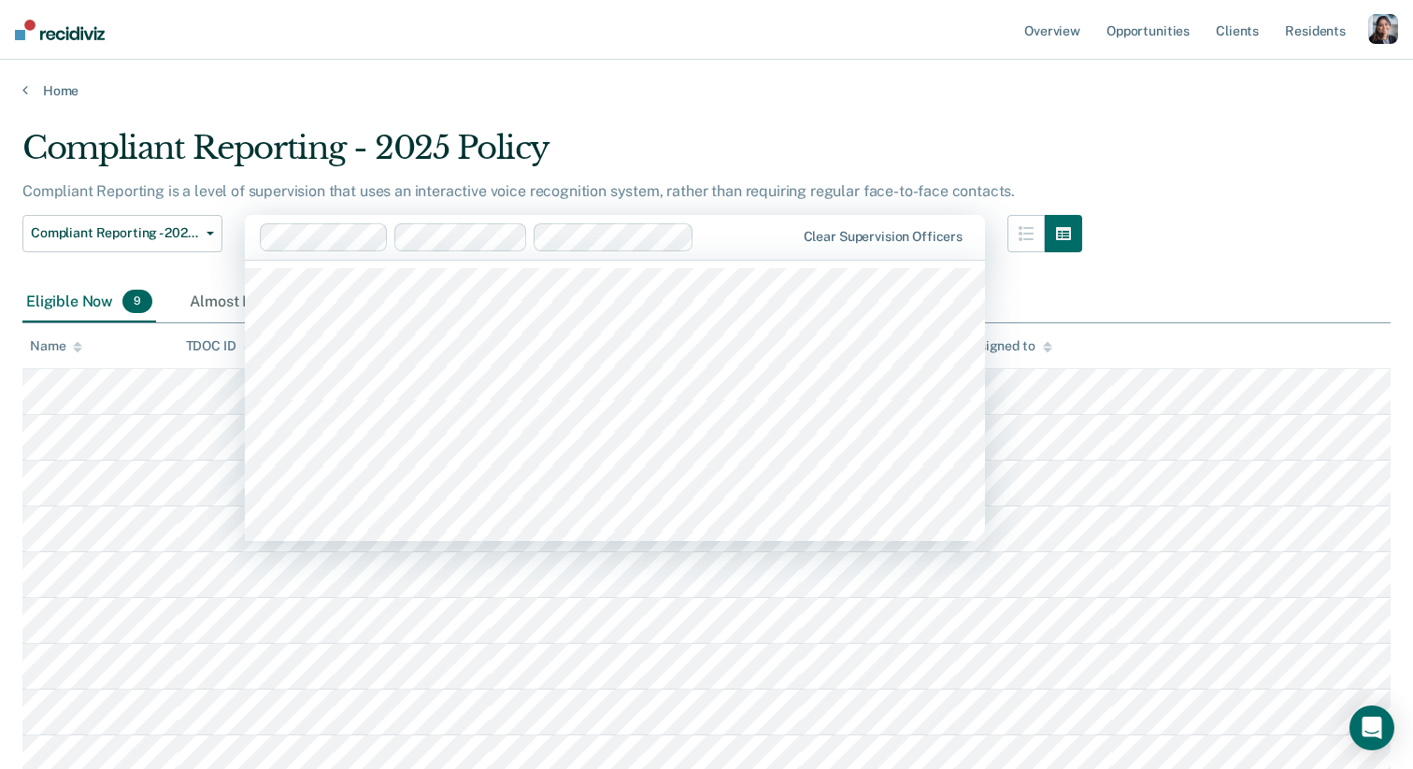
click at [777, 233] on div at bounding box center [748, 236] width 93 height 21
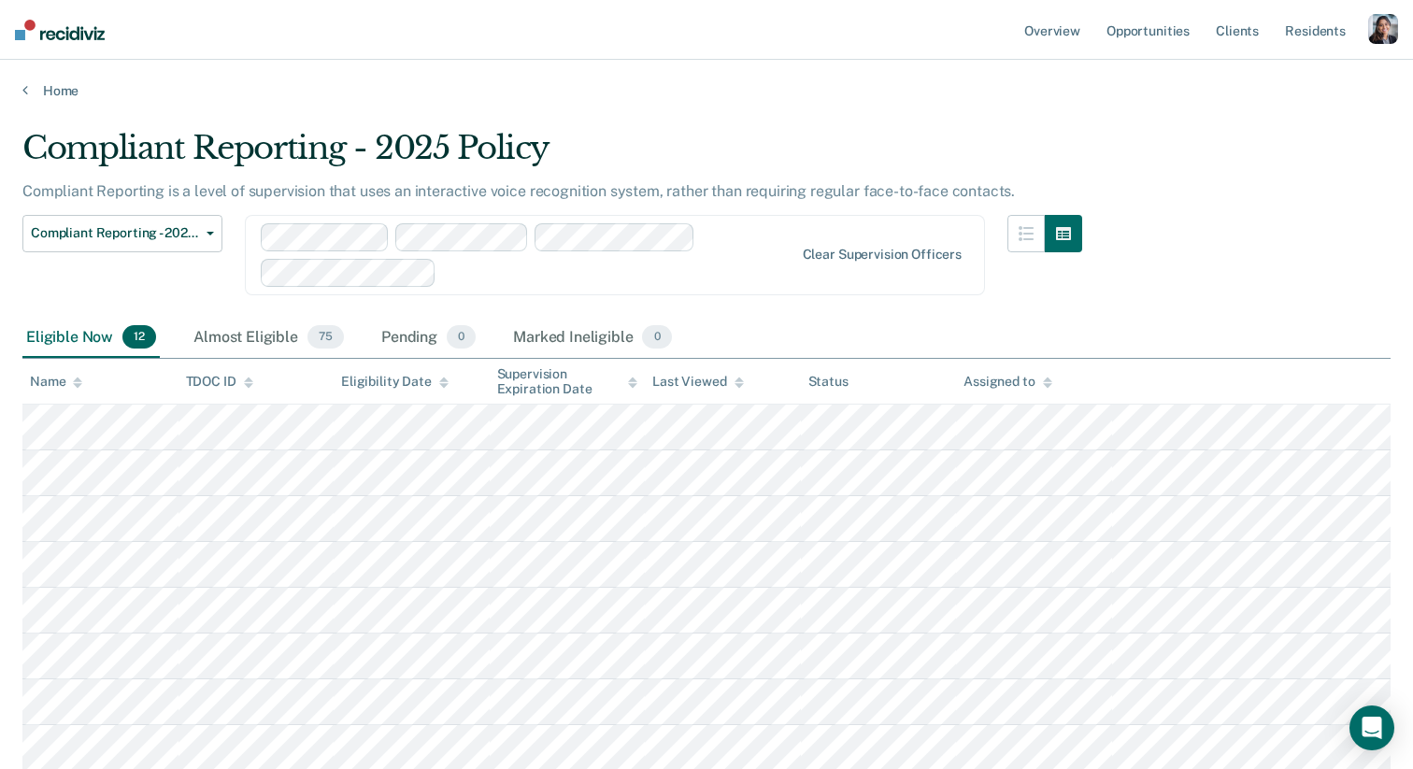
click at [245, 314] on div "Compliant Reporting - 2025 Policy Expiration Supervision Level Downgrade Suspen…" at bounding box center [552, 266] width 1060 height 103
click at [287, 335] on div "Almost Eligible 75" at bounding box center [269, 338] width 158 height 41
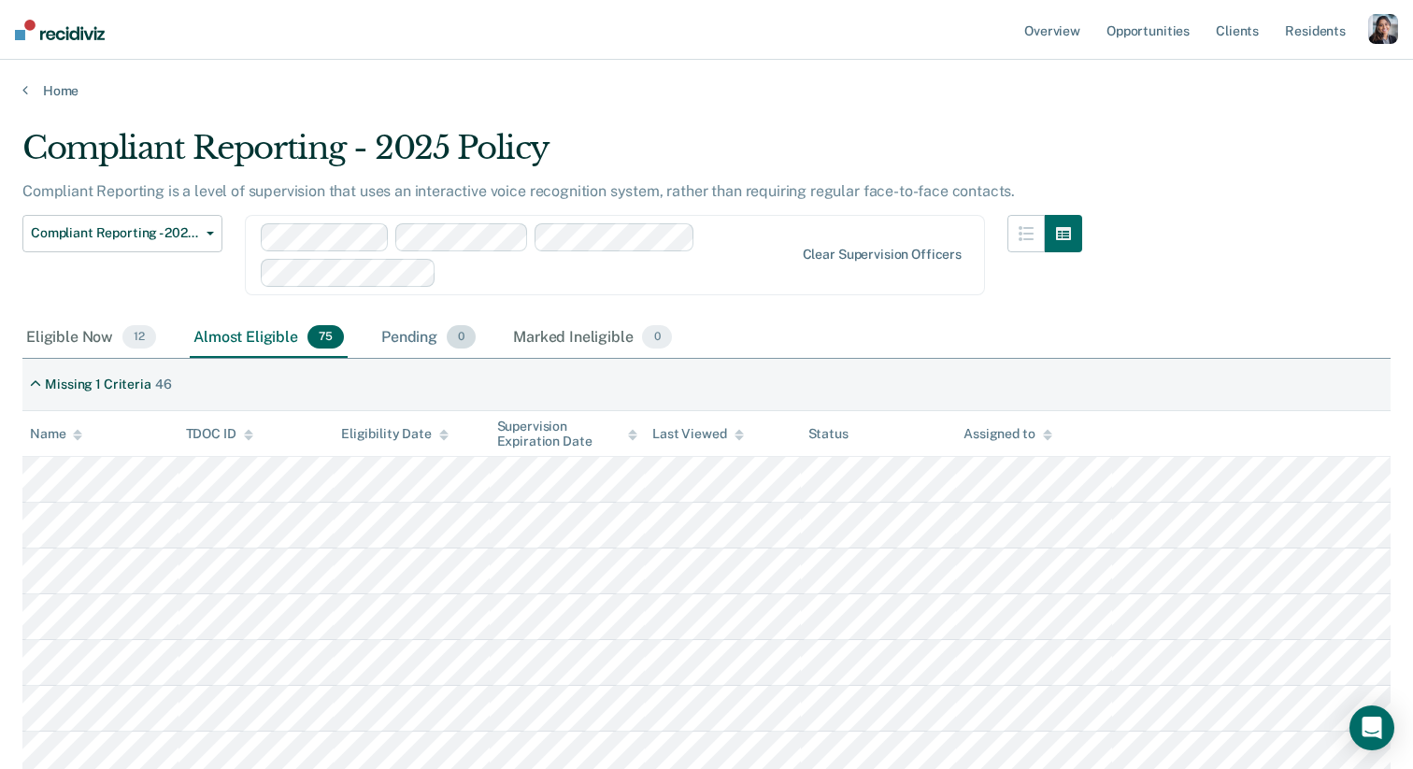
click at [437, 341] on div "Pending 0" at bounding box center [429, 338] width 102 height 41
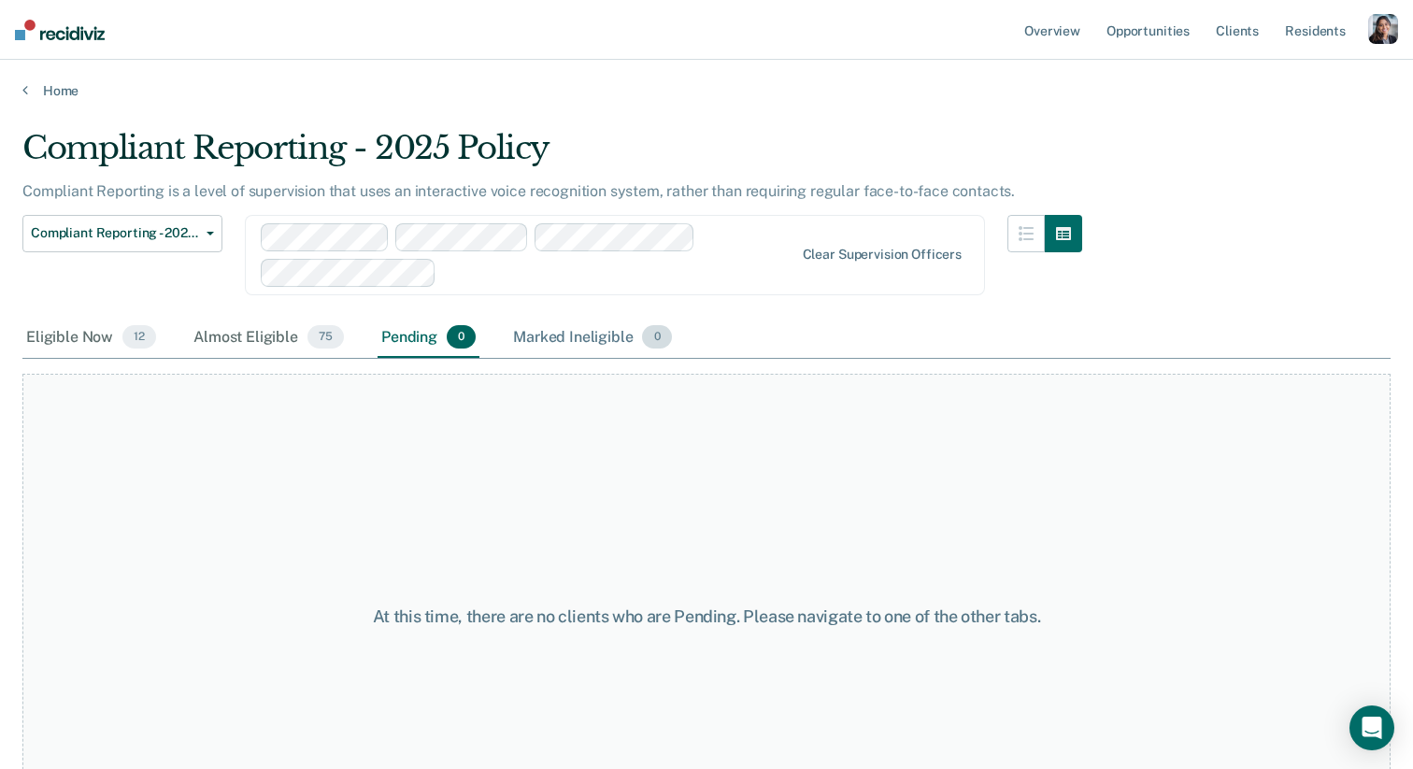
click at [557, 321] on div "Marked Ineligible 0" at bounding box center [592, 338] width 166 height 41
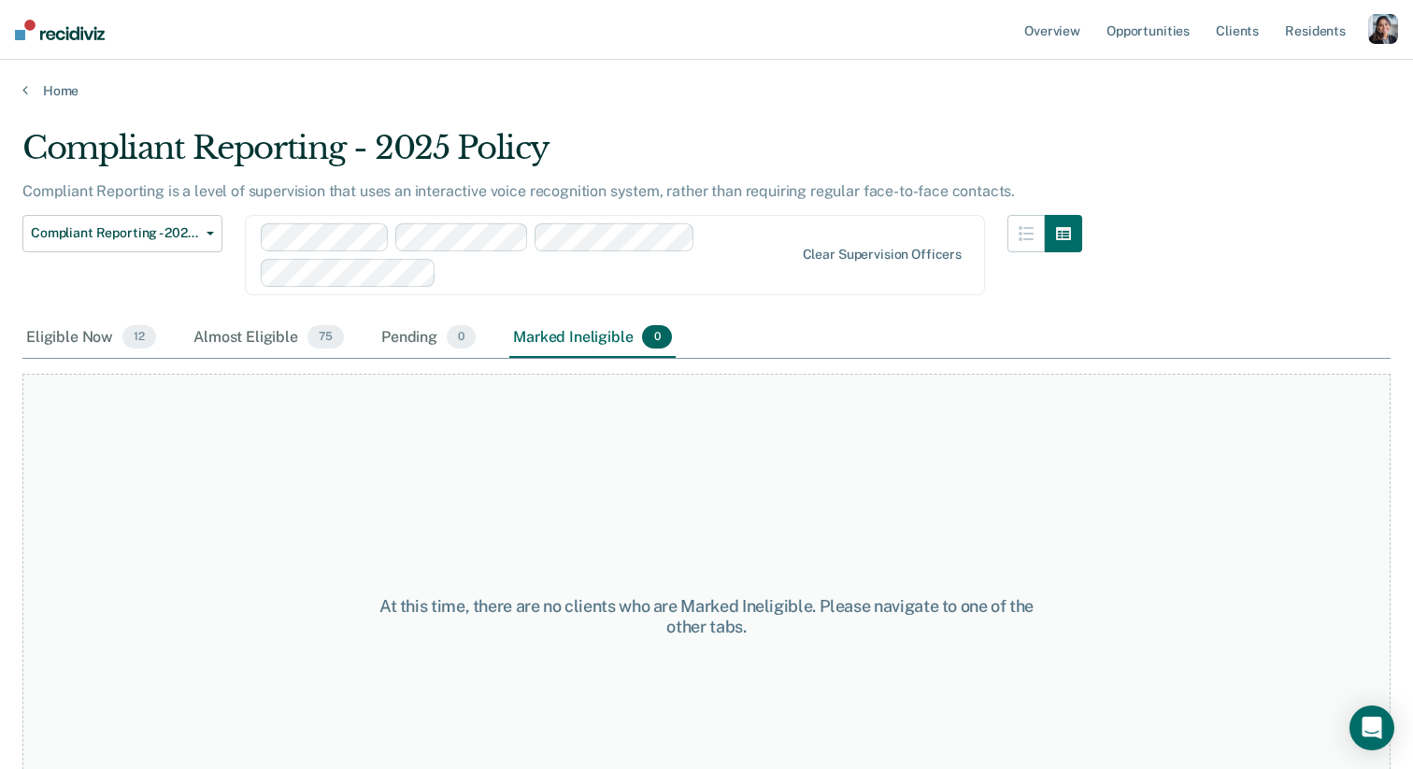
click at [1390, 33] on div "button" at bounding box center [1383, 29] width 30 height 30
click at [1258, 74] on link "Profile" at bounding box center [1308, 76] width 150 height 16
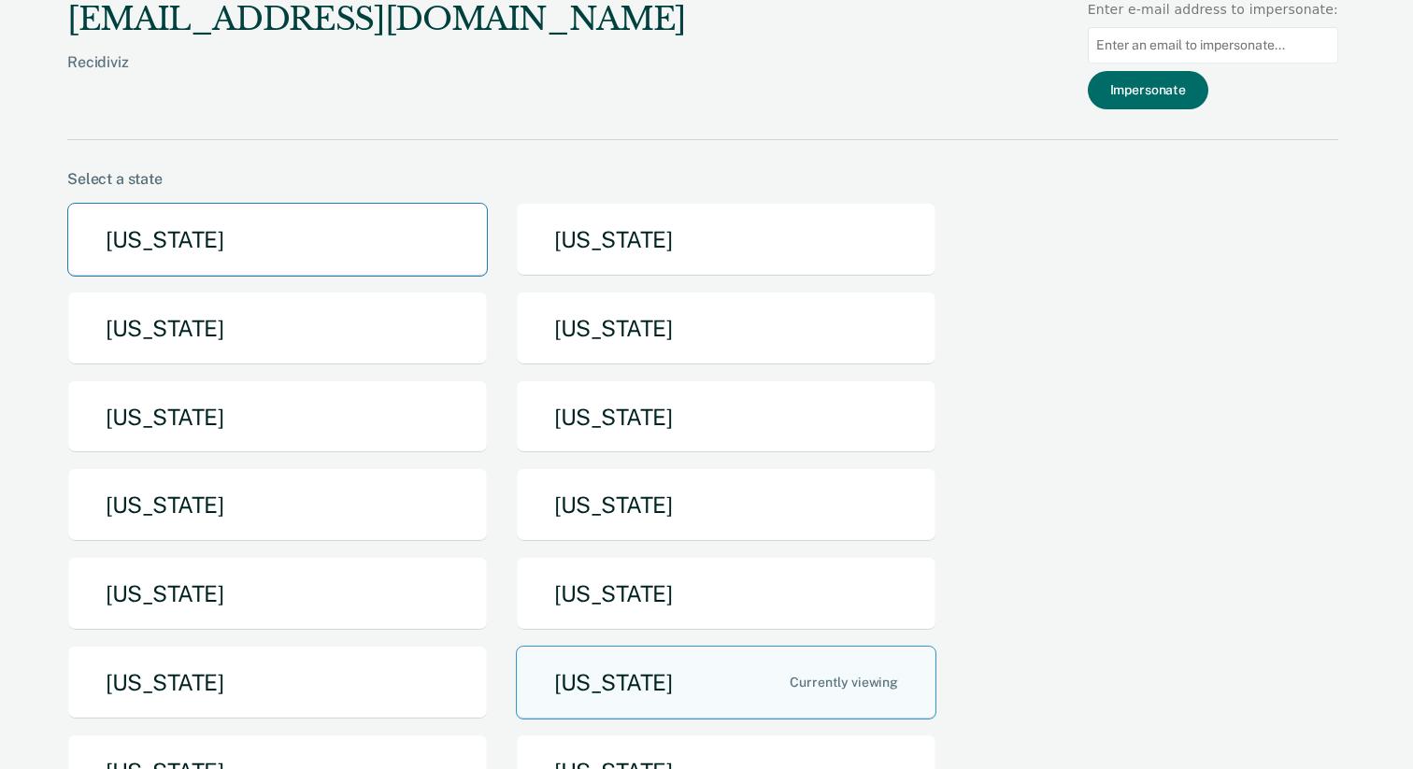
click at [394, 259] on button "[US_STATE]" at bounding box center [277, 240] width 421 height 74
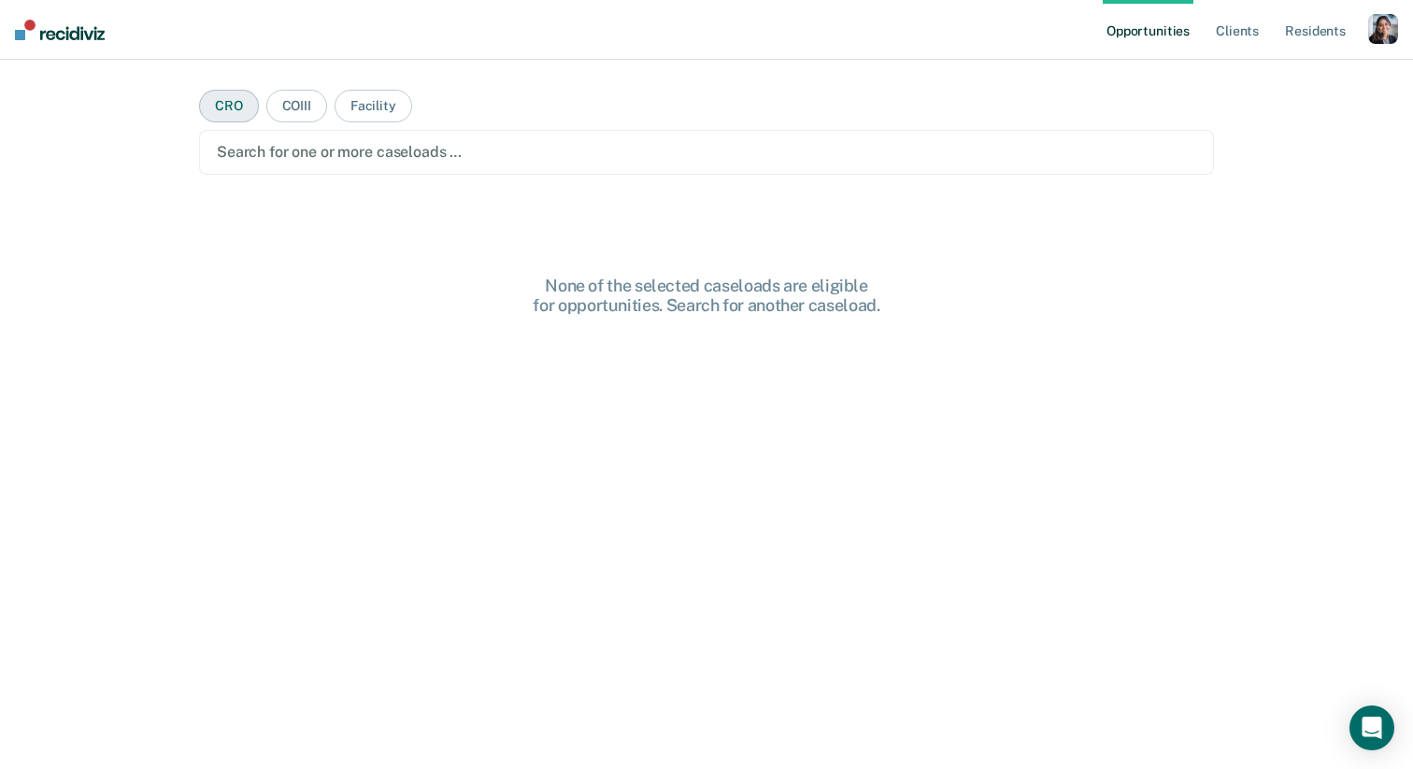
click at [236, 115] on button "CRO" at bounding box center [229, 106] width 60 height 33
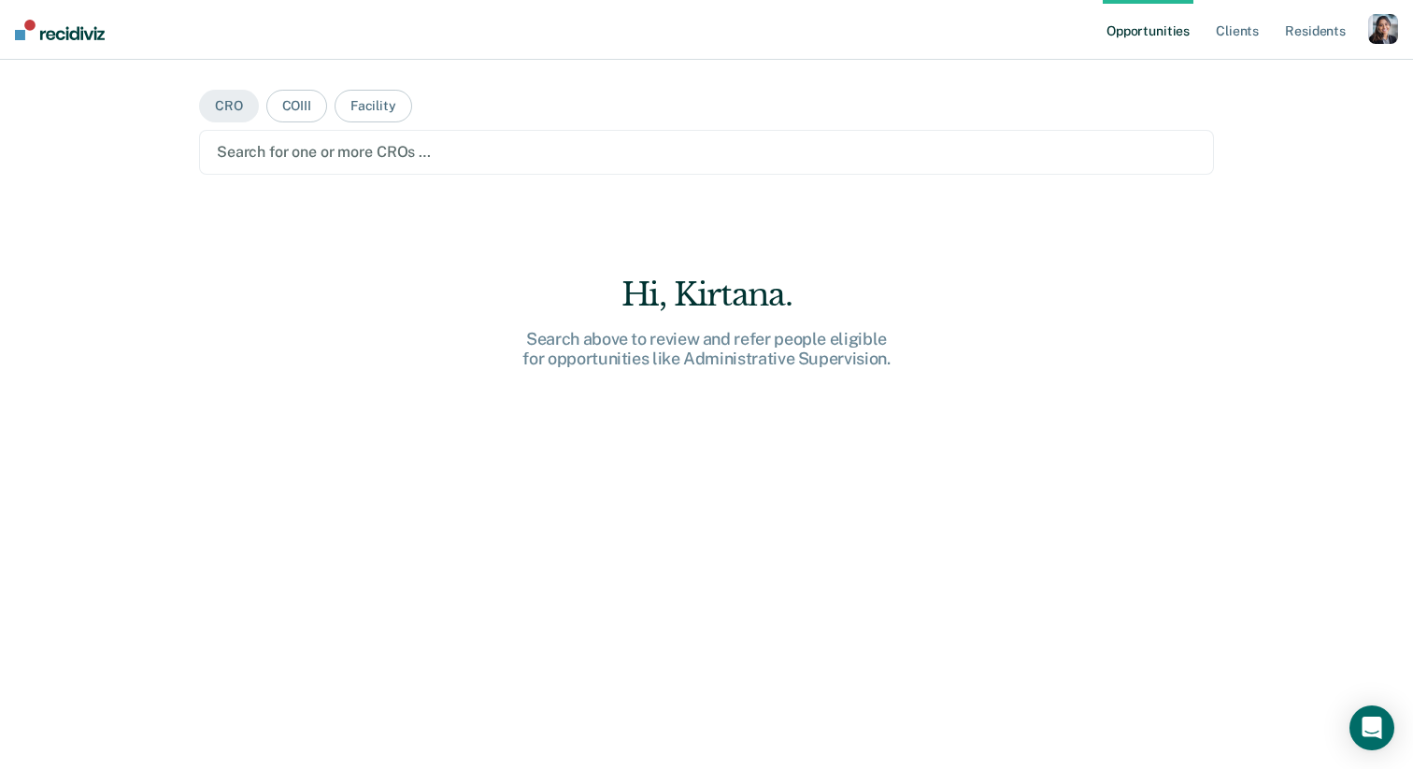
click at [268, 163] on div "Search for one or more CROs …" at bounding box center [706, 151] width 983 height 25
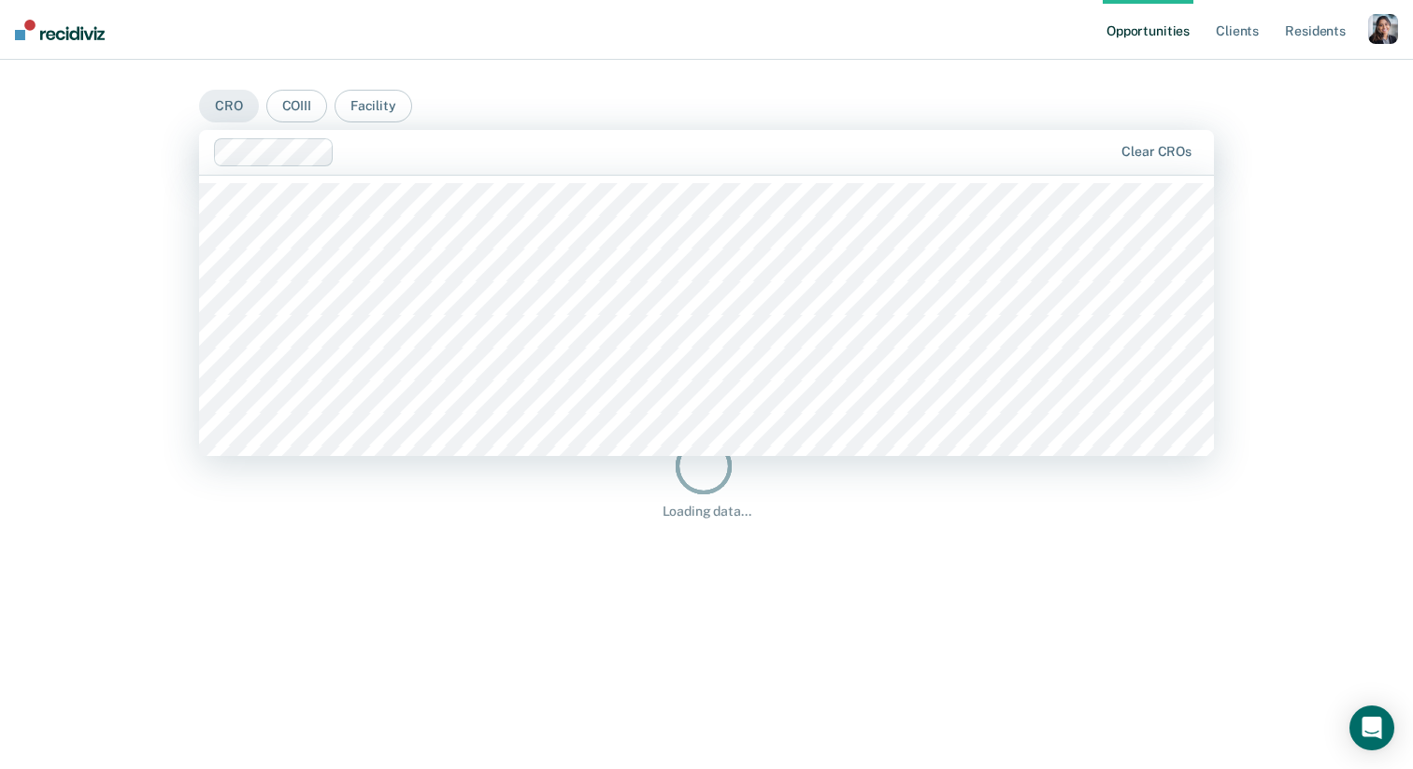
click at [364, 150] on div at bounding box center [727, 151] width 771 height 21
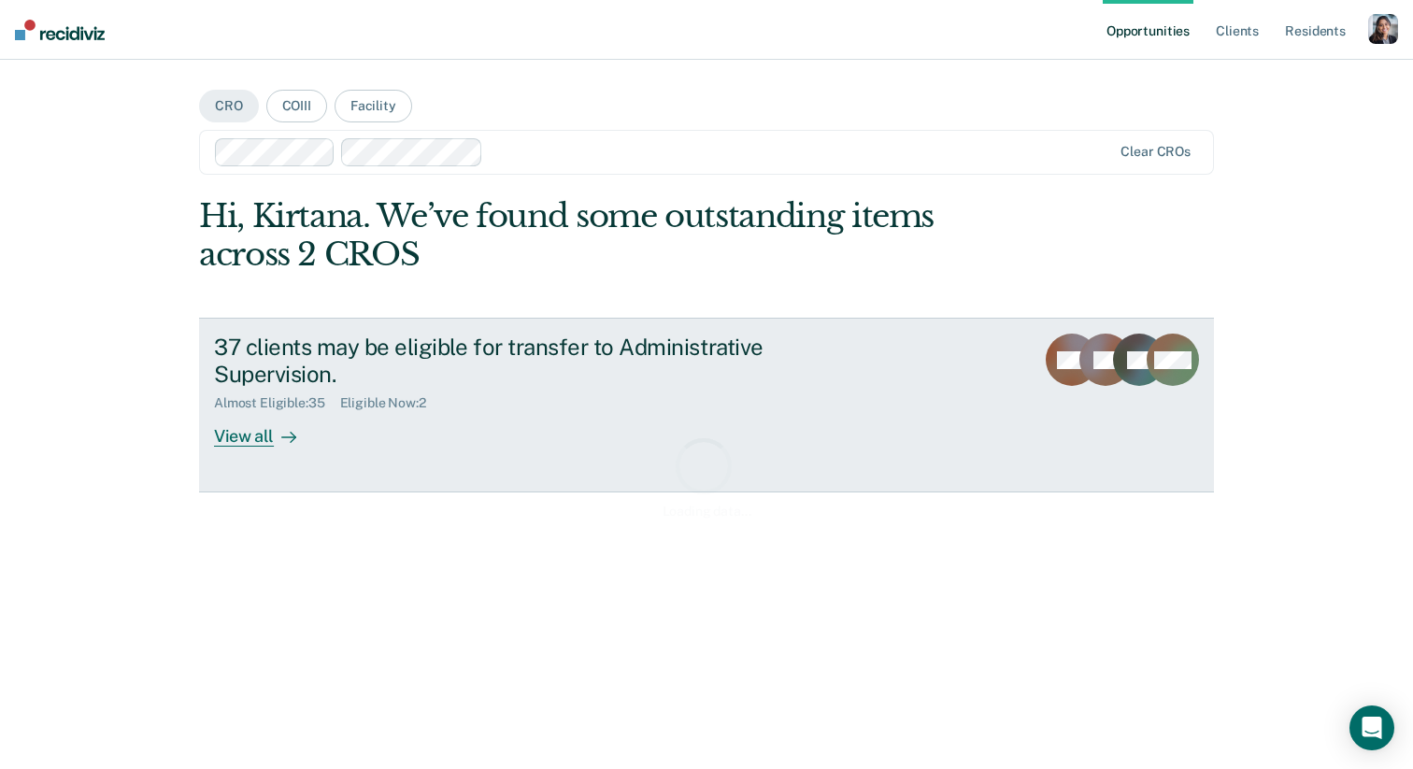
click at [289, 434] on icon at bounding box center [288, 437] width 15 height 15
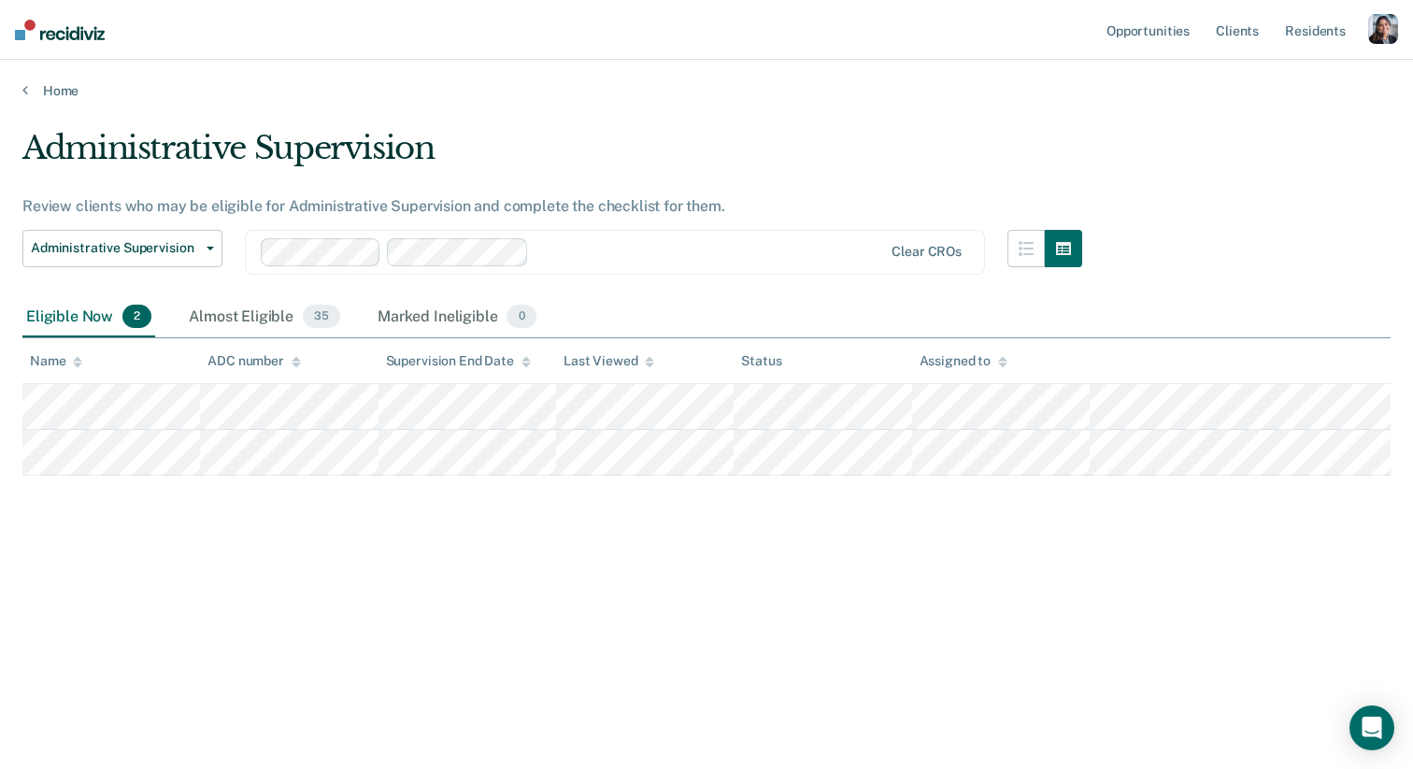
click at [569, 257] on div at bounding box center [710, 251] width 346 height 21
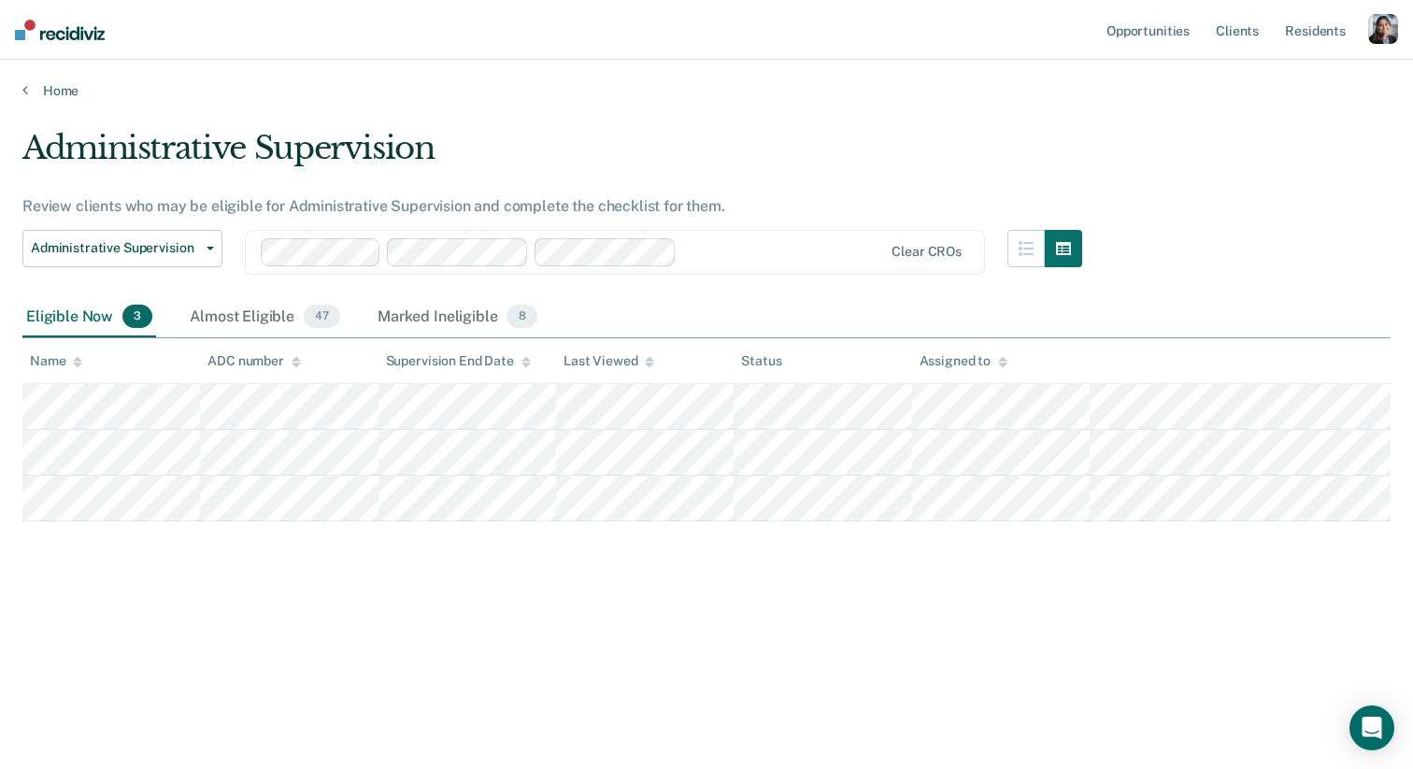
click at [709, 252] on div at bounding box center [783, 251] width 198 height 21
click at [330, 312] on span "47" at bounding box center [322, 317] width 36 height 24
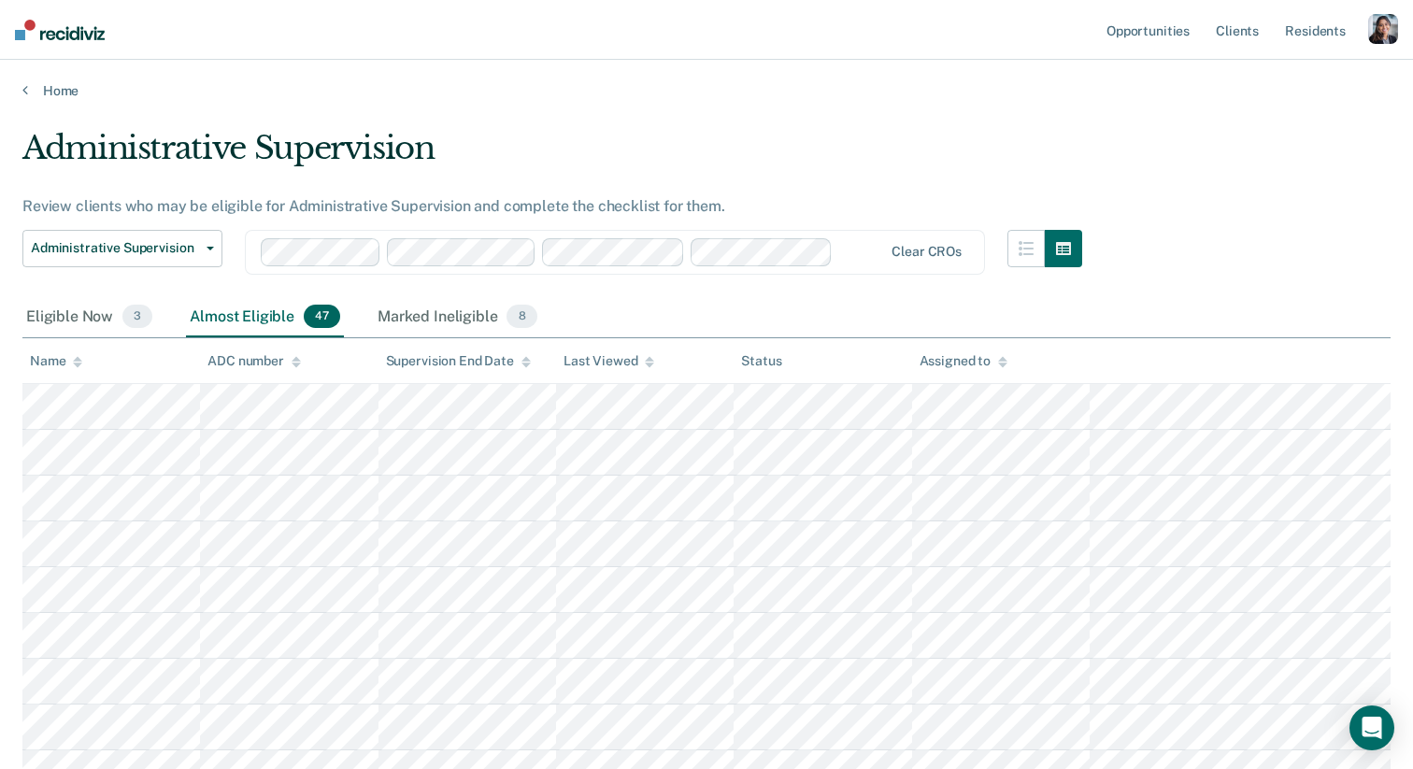
click at [856, 242] on div at bounding box center [861, 251] width 43 height 21
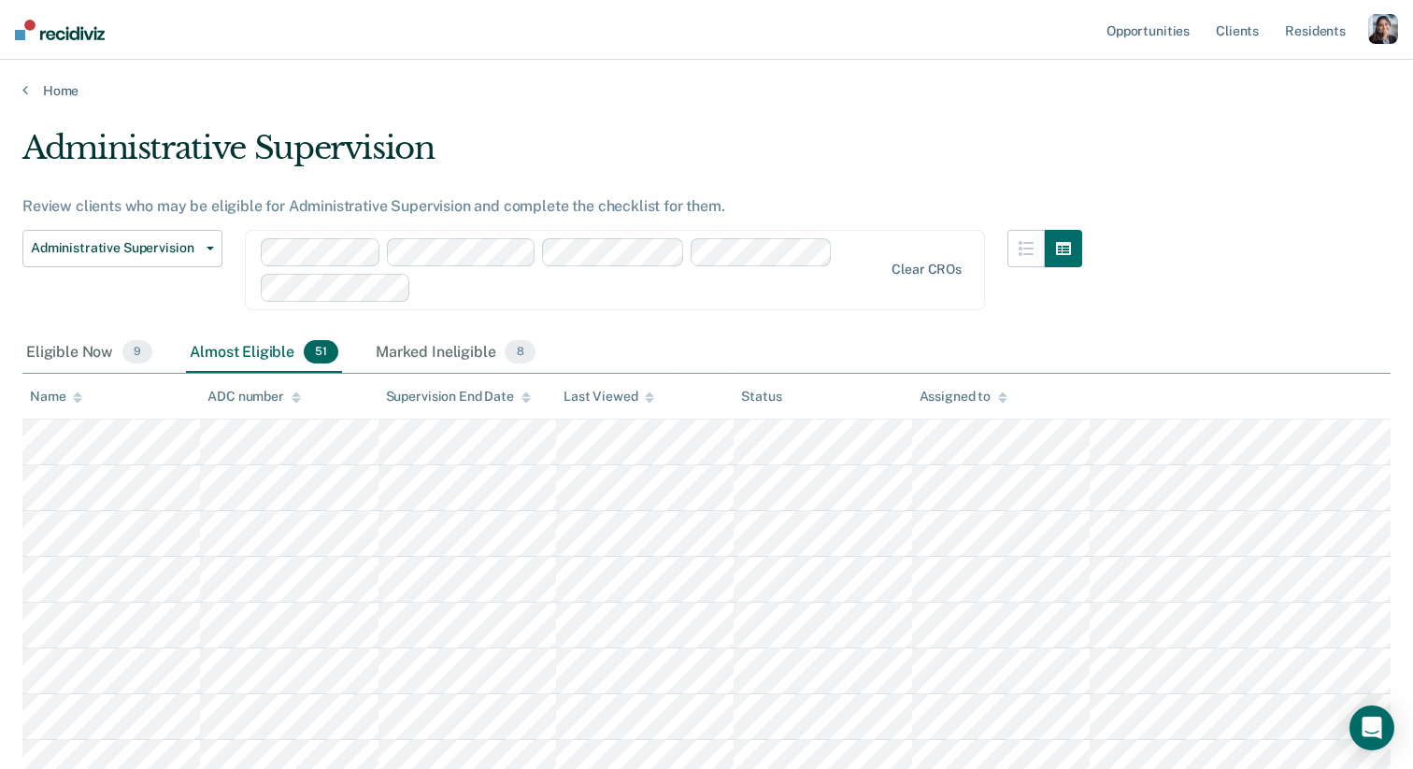
click at [530, 291] on div "Loading data..." at bounding box center [706, 379] width 1368 height 500
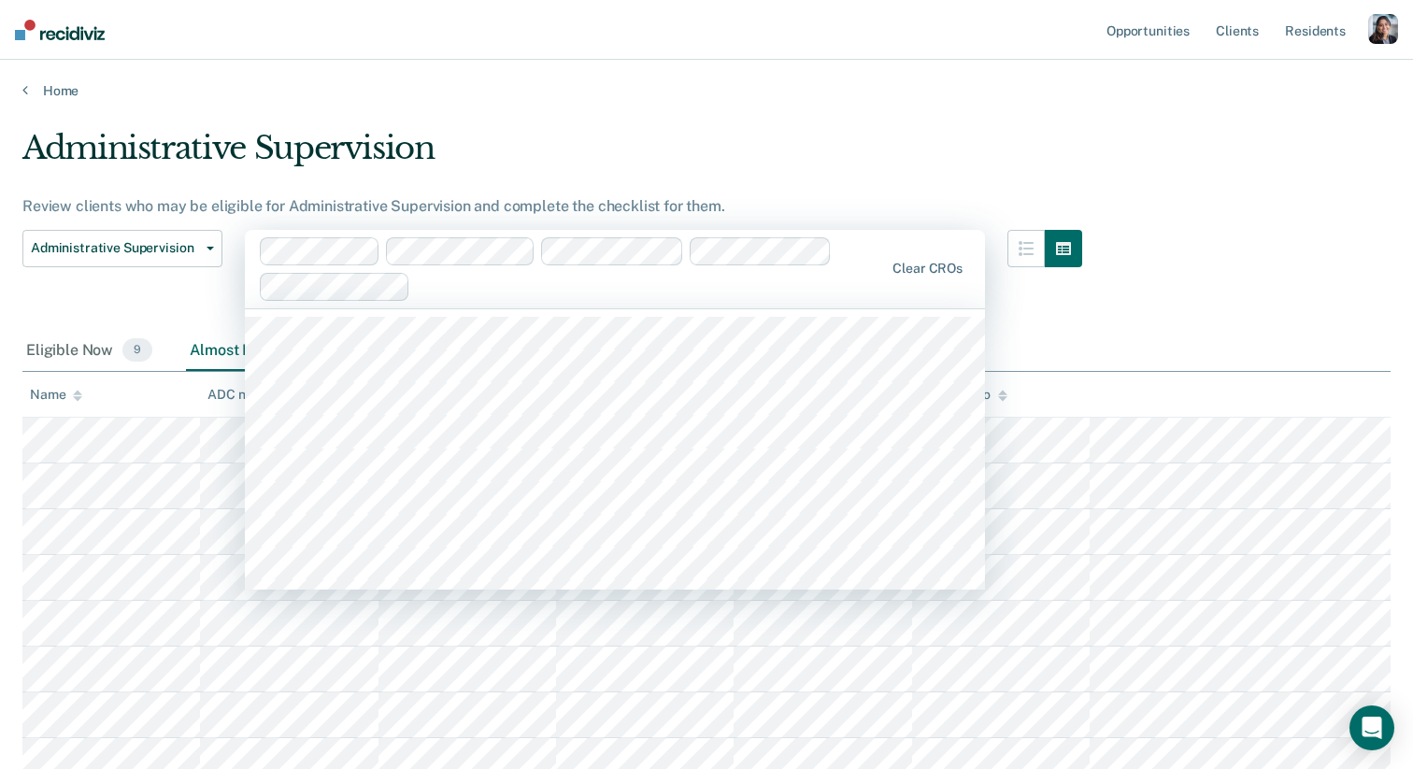
click at [436, 294] on div at bounding box center [651, 286] width 466 height 21
click at [573, 293] on div at bounding box center [710, 286] width 350 height 21
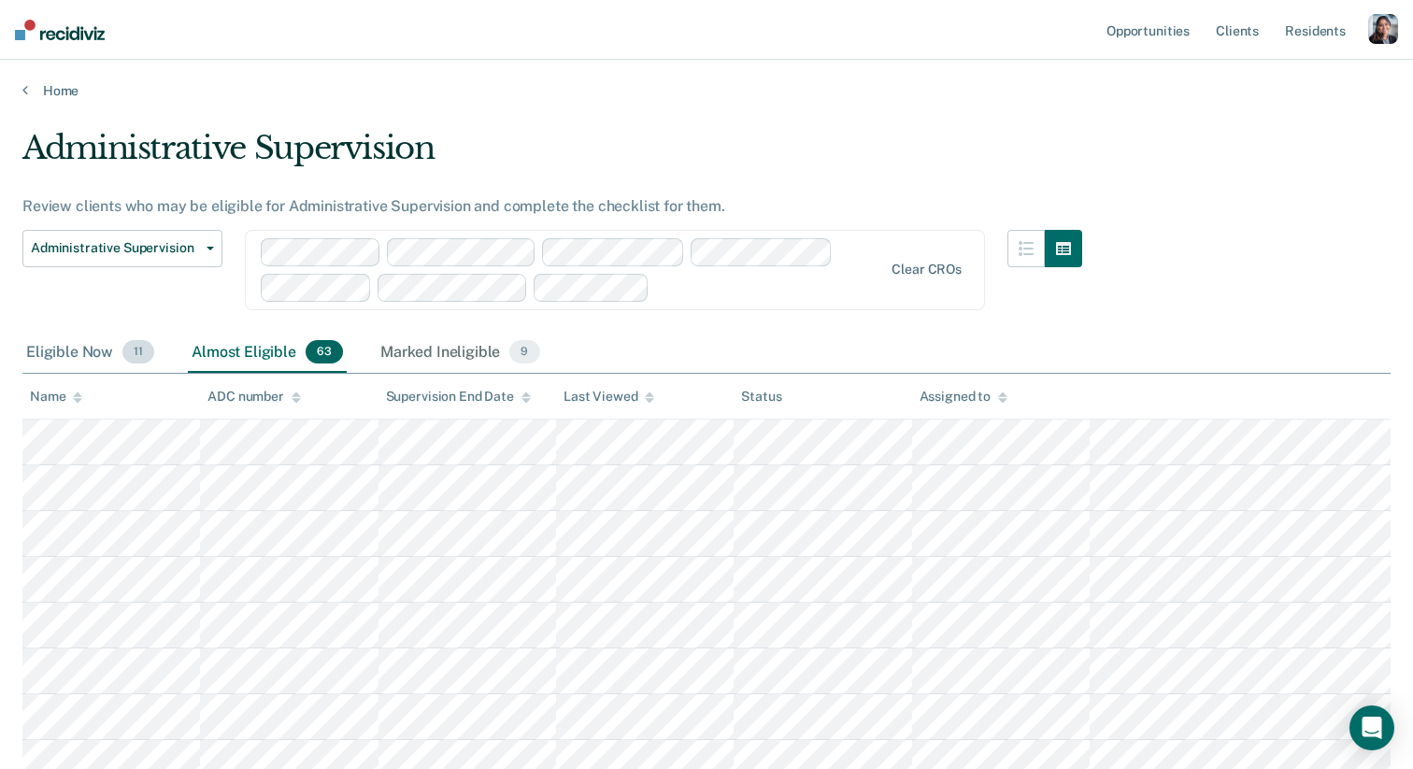
click at [87, 365] on div "Eligible Now 11" at bounding box center [90, 353] width 136 height 41
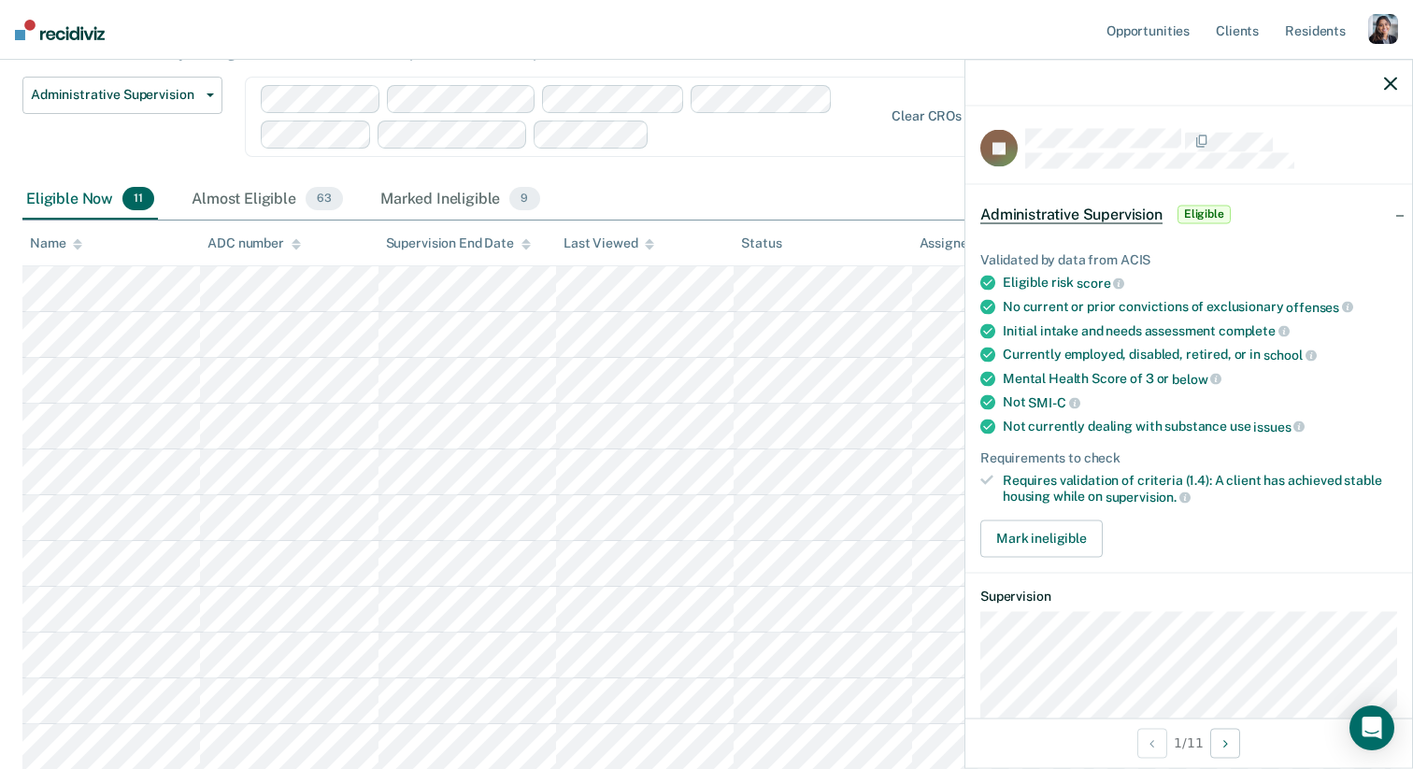
click at [767, 202] on div "Eligible Now 11 Almost Eligible 63 Marked Ineligible 9" at bounding box center [706, 200] width 1368 height 42
click at [1232, 746] on button "Next Opportunity" at bounding box center [1225, 743] width 30 height 30
click at [1232, 747] on button "Next Opportunity" at bounding box center [1225, 743] width 30 height 30
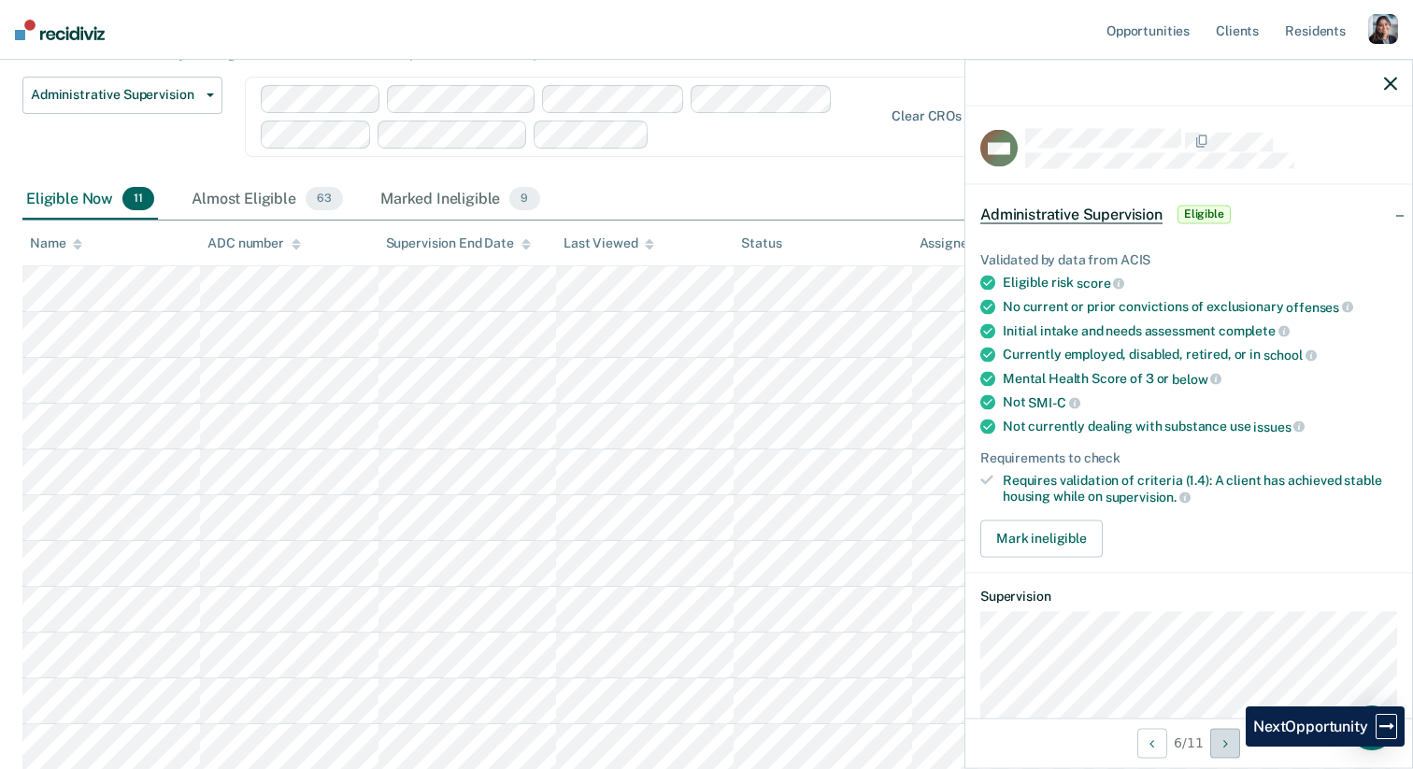
click at [1232, 747] on button "Next Opportunity" at bounding box center [1225, 743] width 30 height 30
